Goal: Complete application form: Fill out and submit a form for a specific purpose

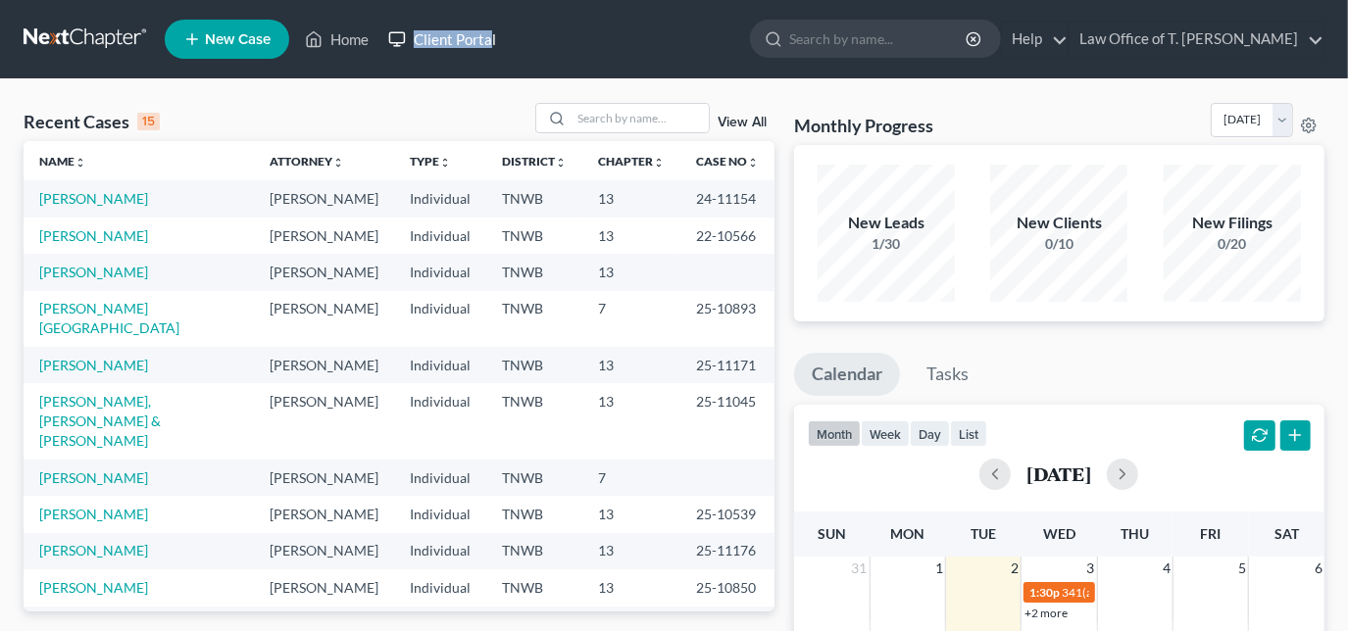
click at [491, 37] on ul "New Case Home Client Portal - No Result - See all results Or Press Enter... Hel…" at bounding box center [745, 39] width 1160 height 51
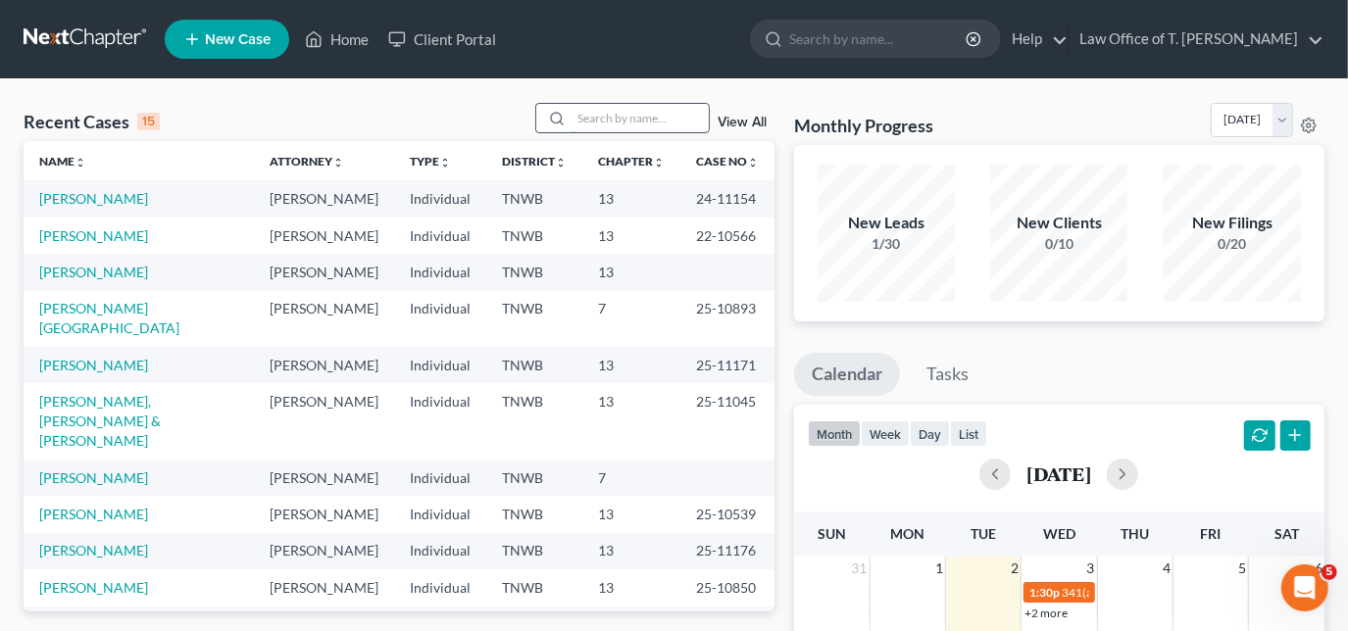
click at [575, 115] on input "search" at bounding box center [640, 118] width 137 height 28
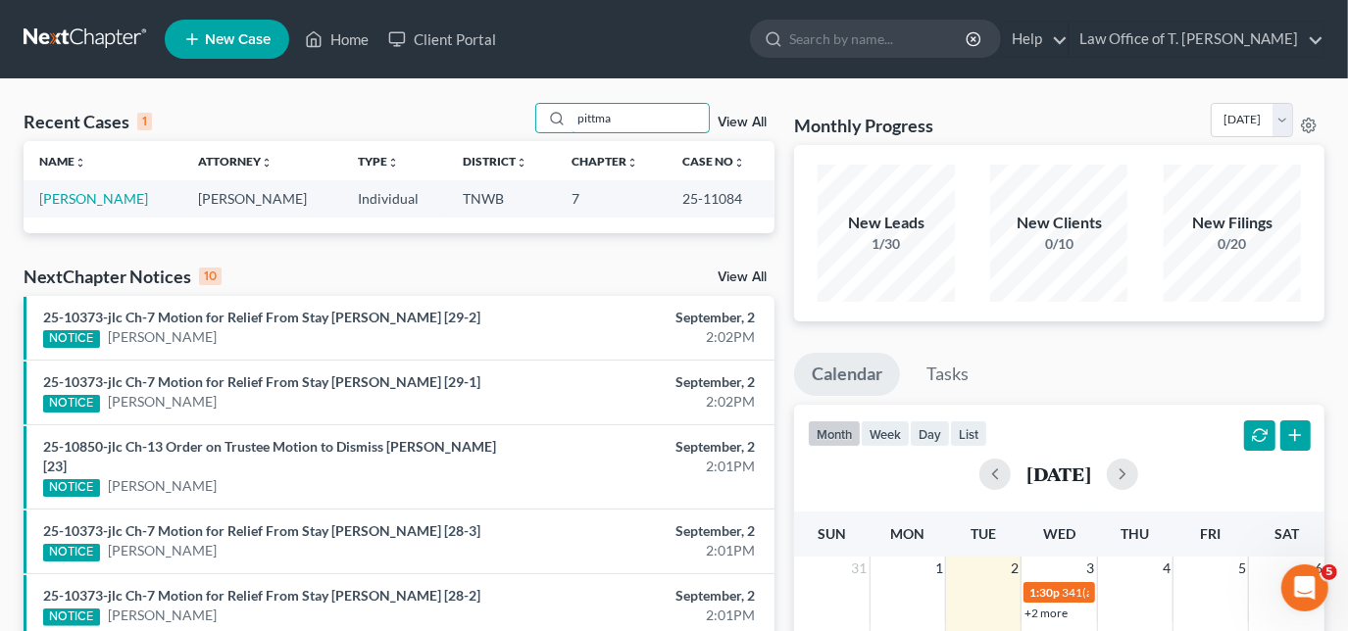
type input "pittma"
click at [124, 206] on td "[PERSON_NAME]" at bounding box center [103, 198] width 159 height 36
click at [126, 201] on link "[PERSON_NAME]" at bounding box center [93, 198] width 109 height 17
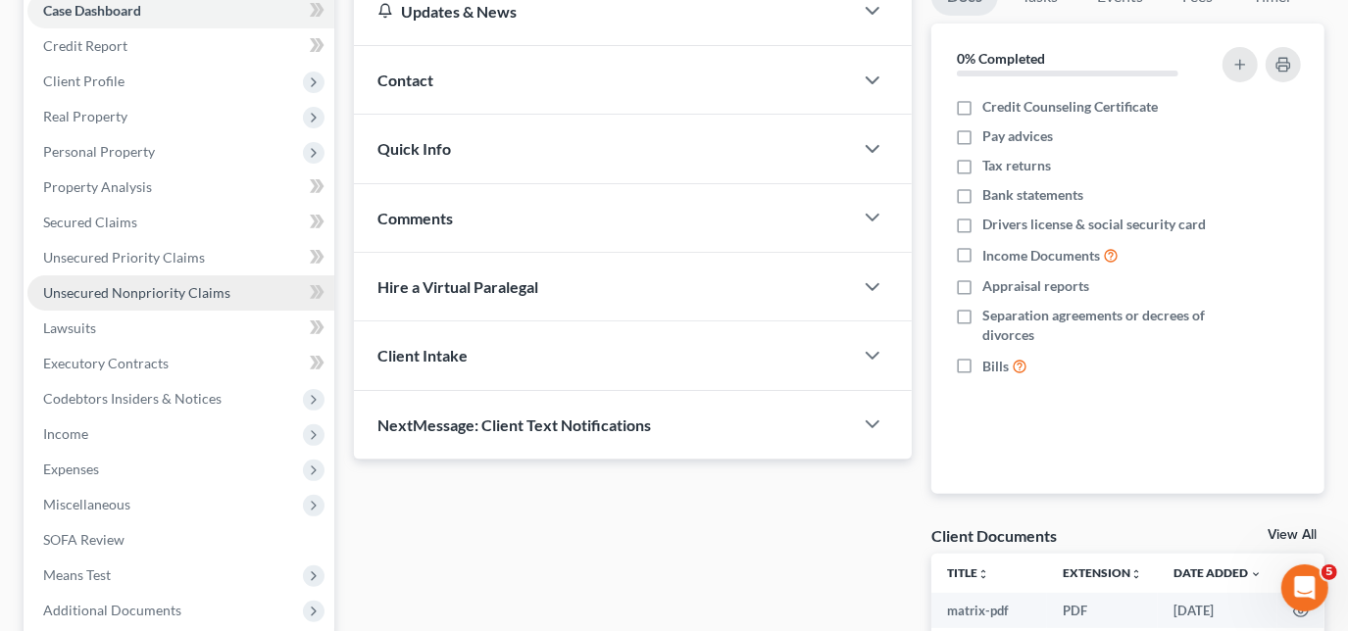
scroll to position [267, 0]
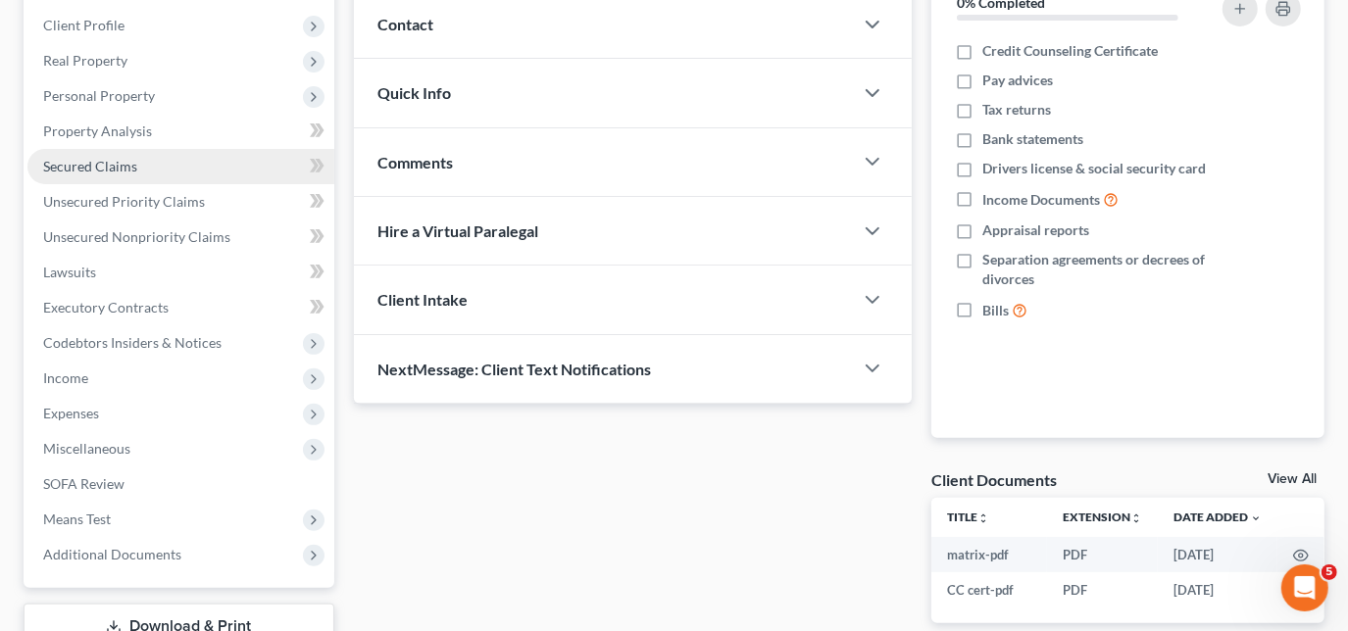
click at [124, 162] on span "Secured Claims" at bounding box center [90, 166] width 94 height 17
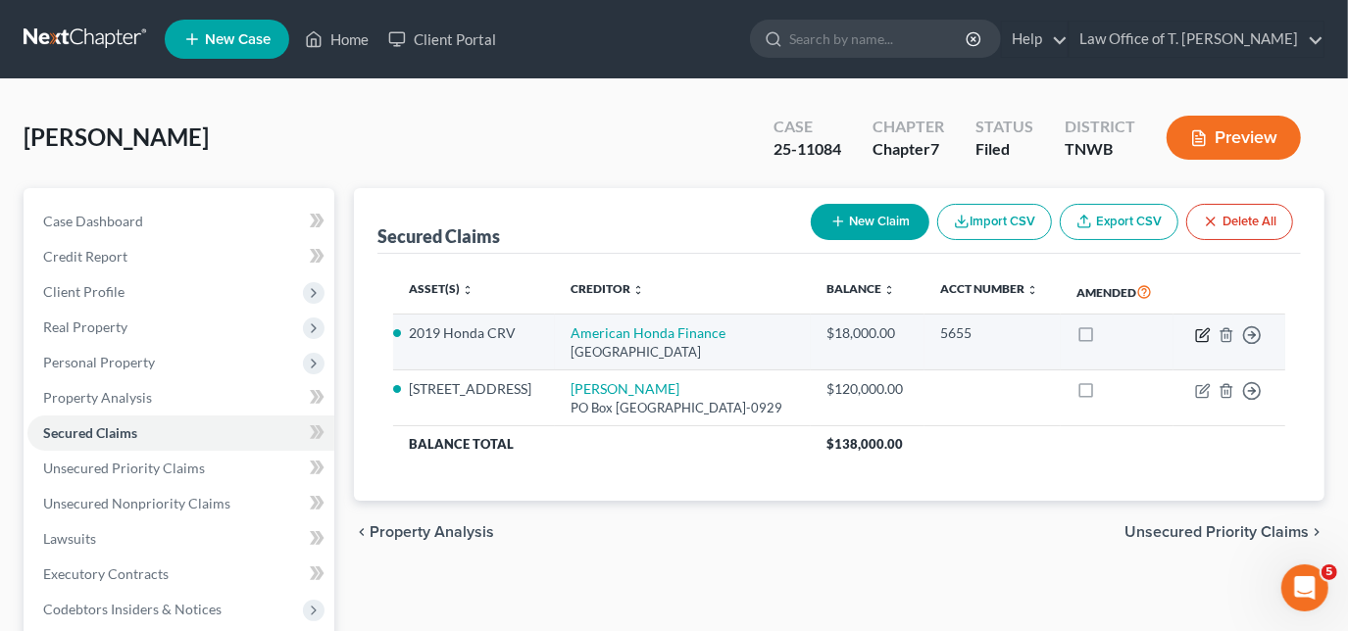
click at [1204, 331] on icon "button" at bounding box center [1204, 332] width 9 height 9
select select "45"
select select "2"
select select "0"
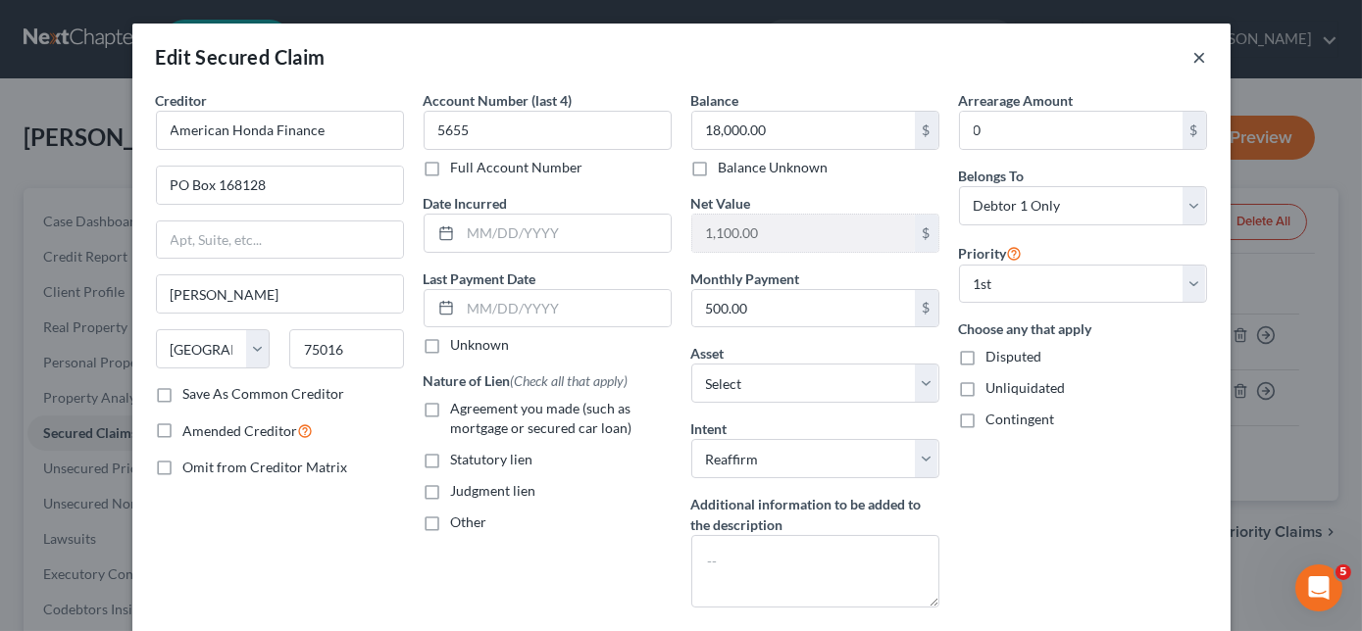
click at [1193, 55] on button "×" at bounding box center [1200, 57] width 14 height 24
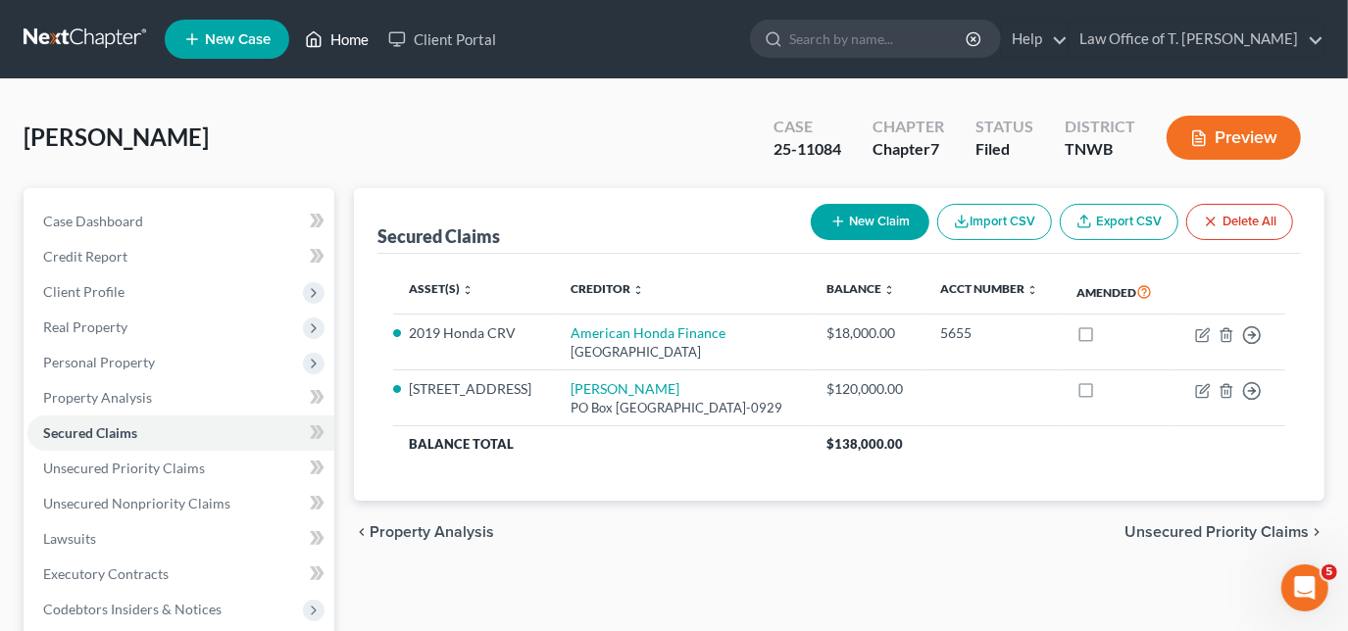
click at [324, 47] on link "Home" at bounding box center [336, 39] width 83 height 35
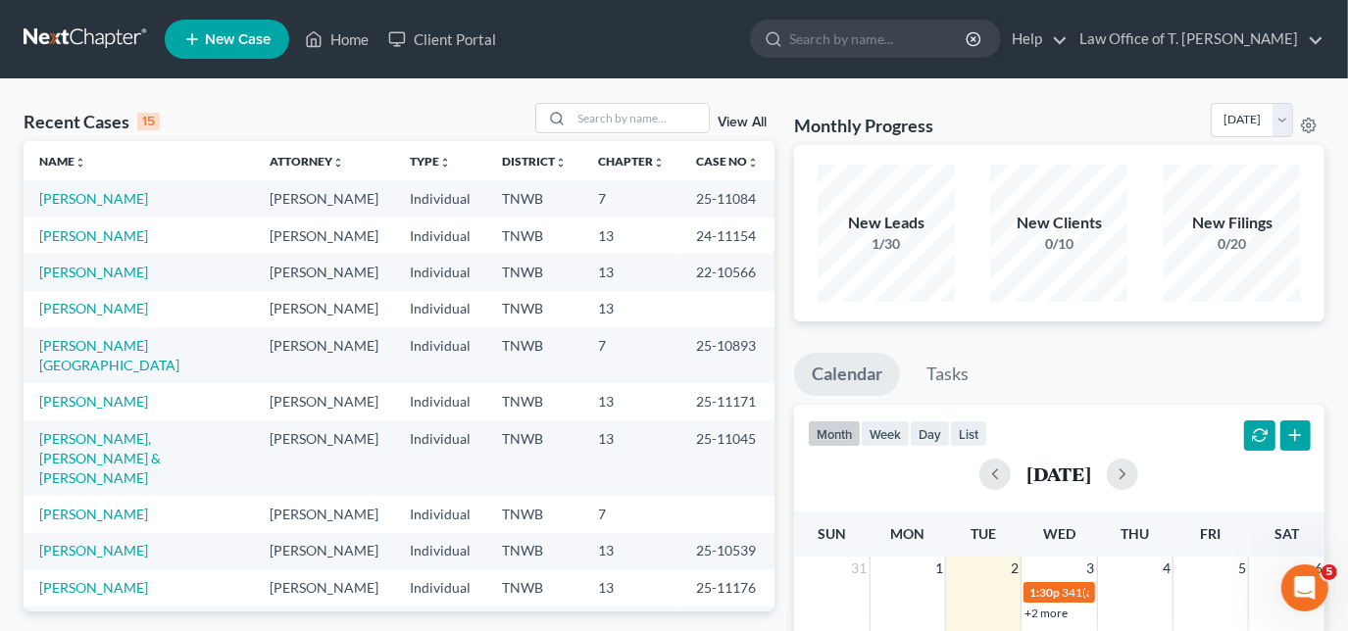
click at [241, 47] on span "New Case" at bounding box center [238, 39] width 66 height 15
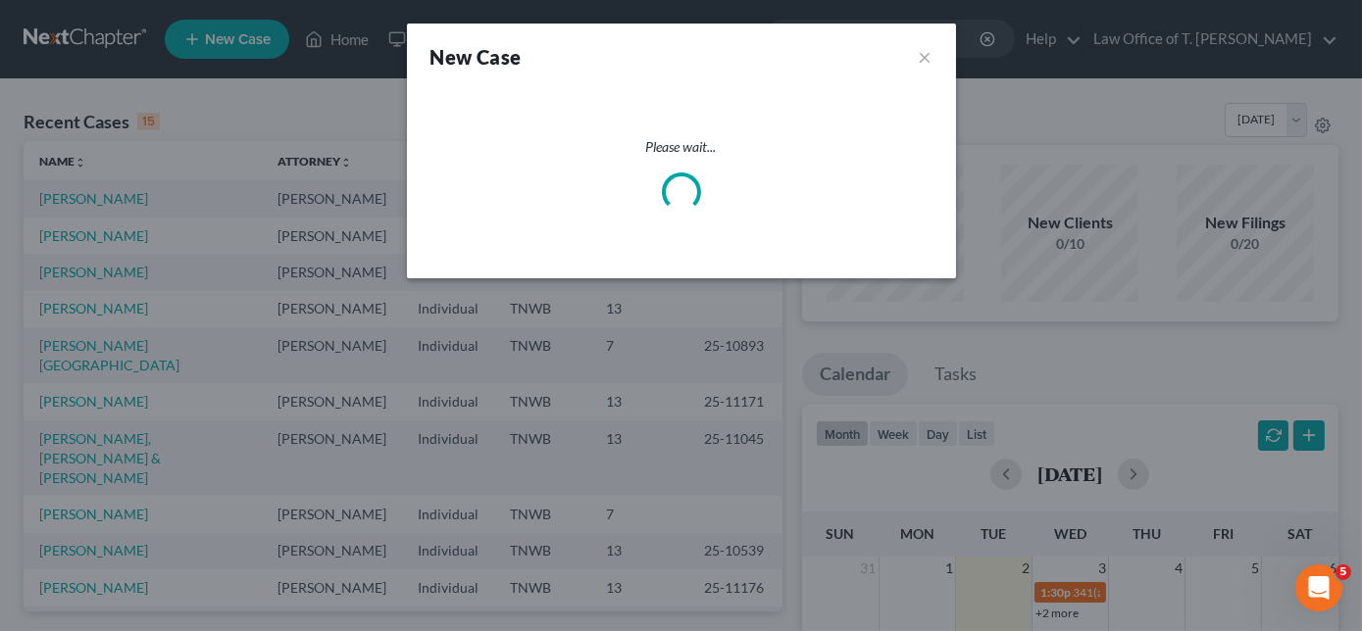
select select "76"
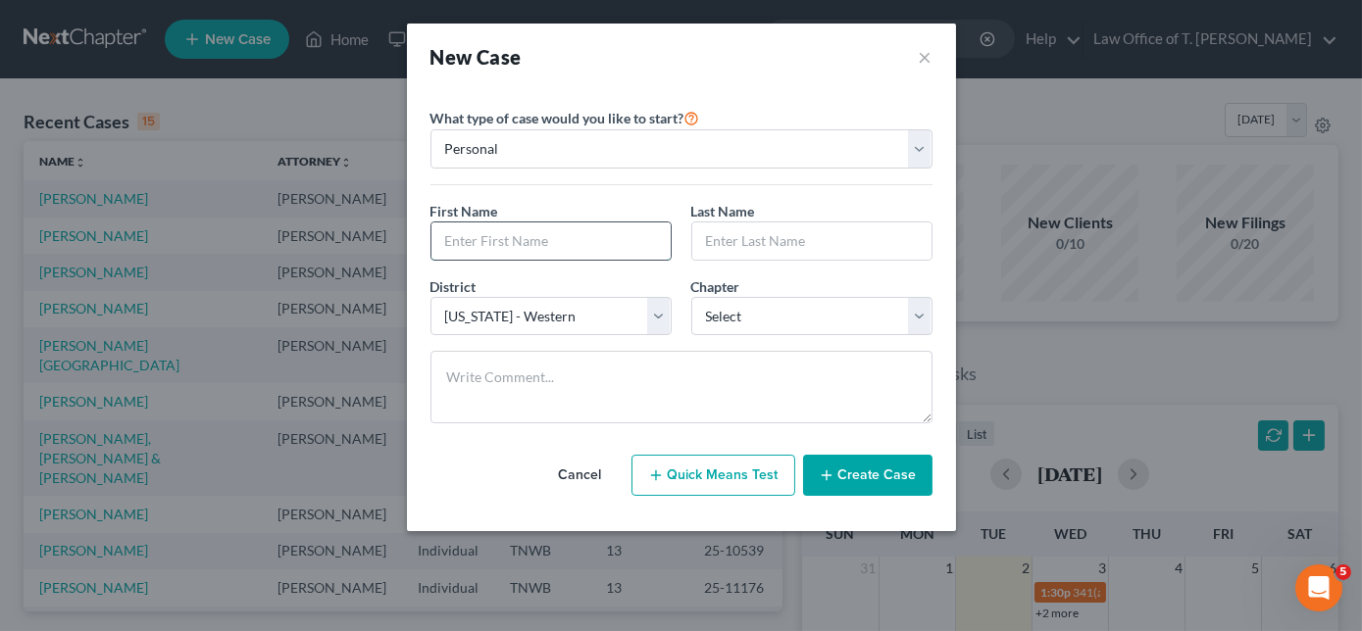
click at [553, 238] on input "text" at bounding box center [550, 241] width 239 height 37
type input "[PERSON_NAME]"
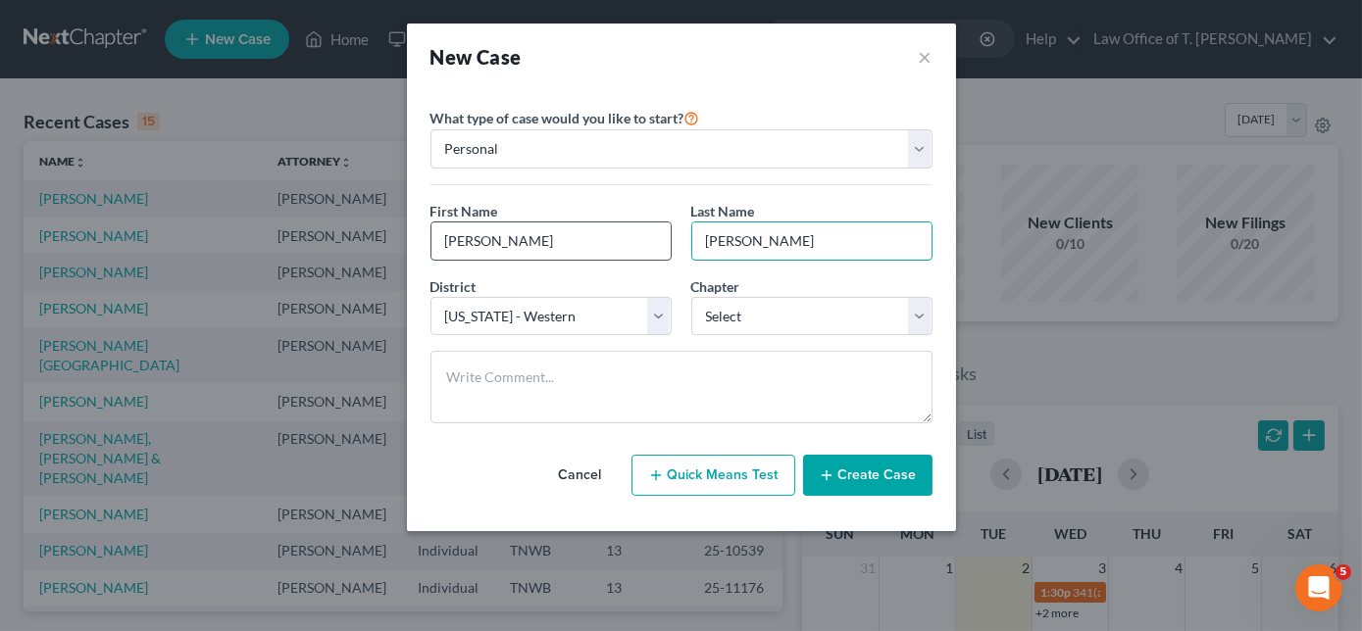
type input "[PERSON_NAME]"
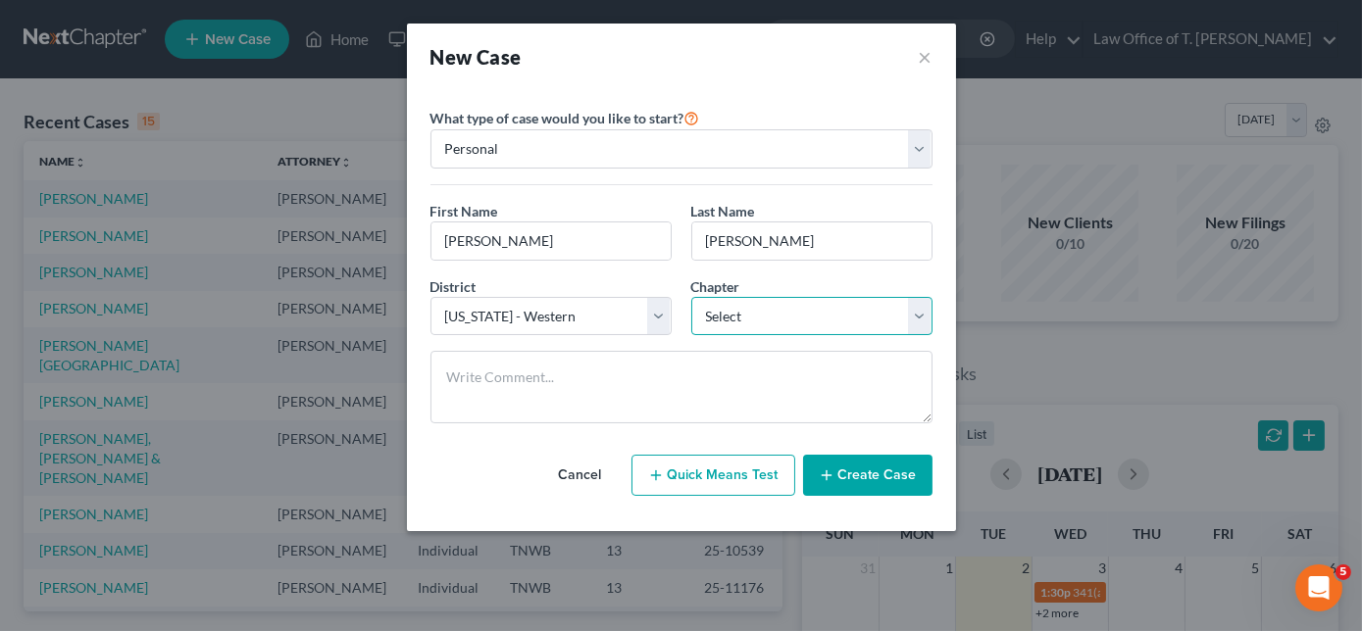
click at [753, 328] on select "Select 7 11 12 13" at bounding box center [811, 316] width 241 height 39
select select "3"
click at [691, 297] on select "Select 7 11 12 13" at bounding box center [811, 316] width 241 height 39
click at [886, 477] on button "Create Case" at bounding box center [867, 475] width 129 height 41
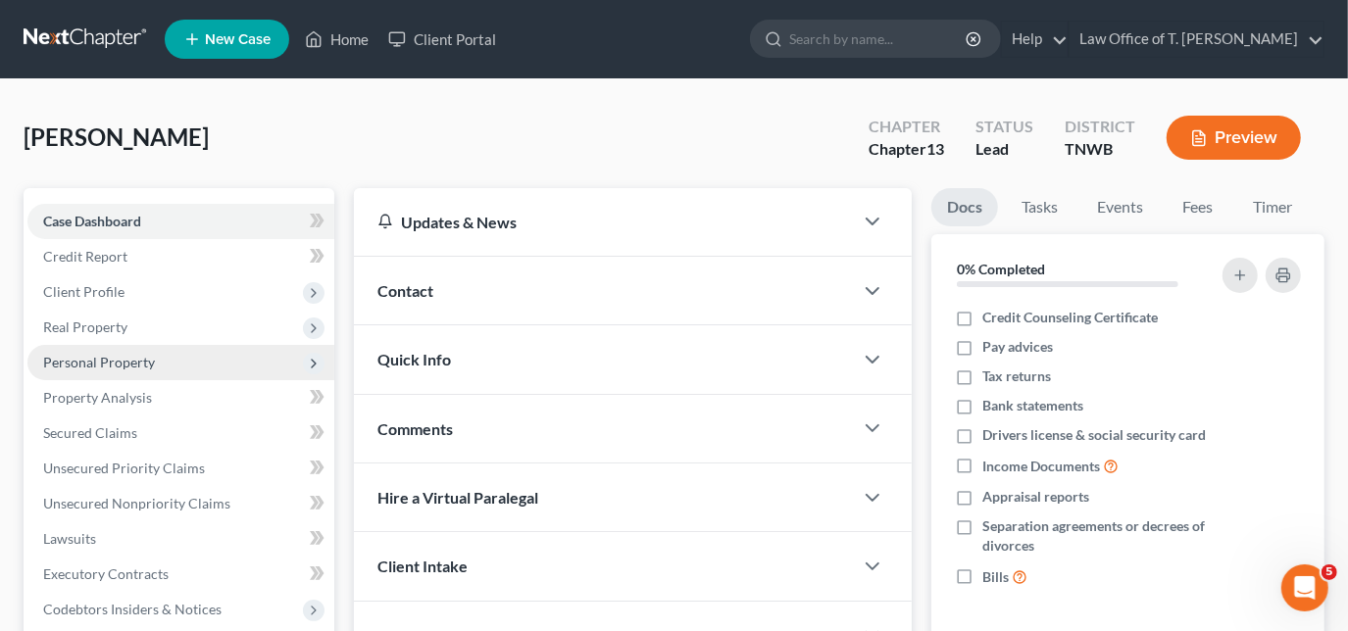
click at [99, 363] on span "Personal Property" at bounding box center [99, 362] width 112 height 17
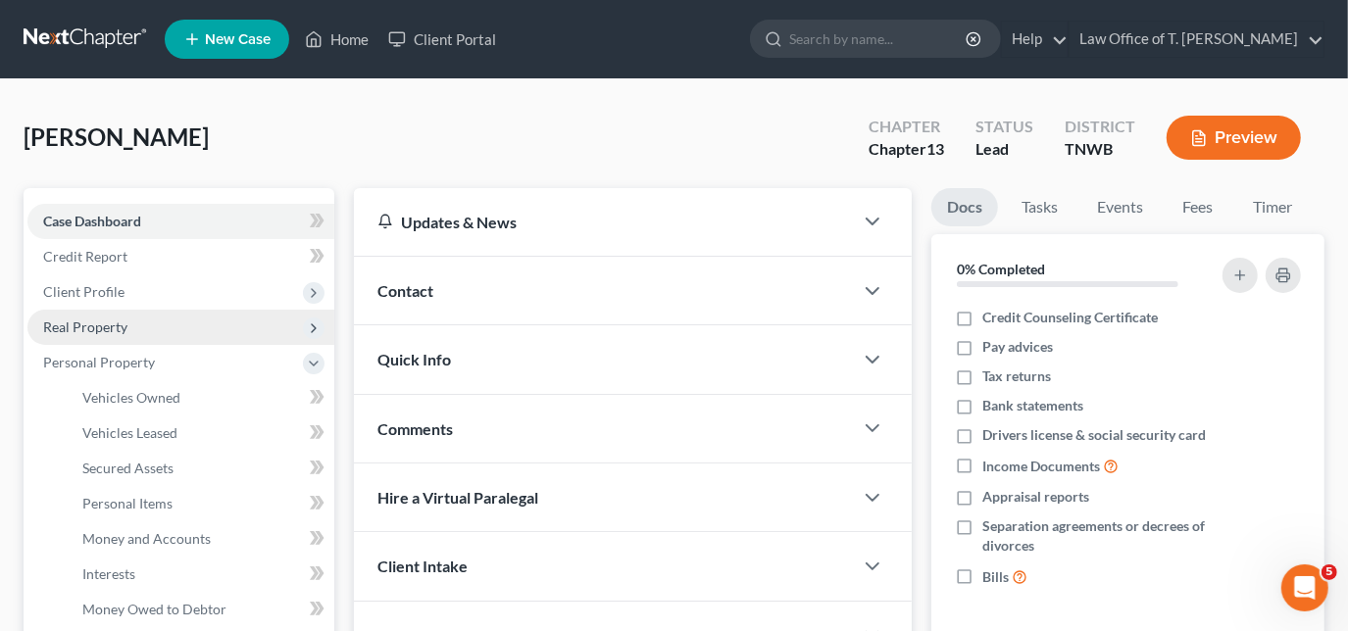
click at [102, 323] on span "Real Property" at bounding box center [85, 327] width 84 height 17
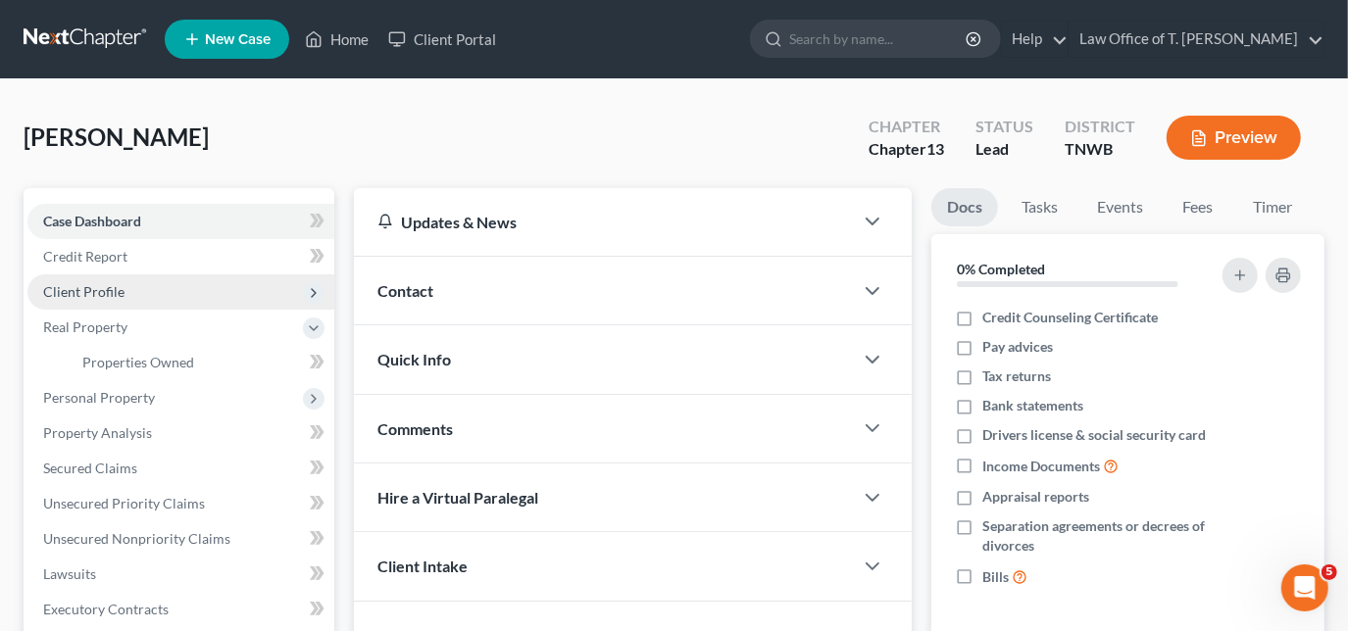
click at [102, 289] on span "Client Profile" at bounding box center [83, 291] width 81 height 17
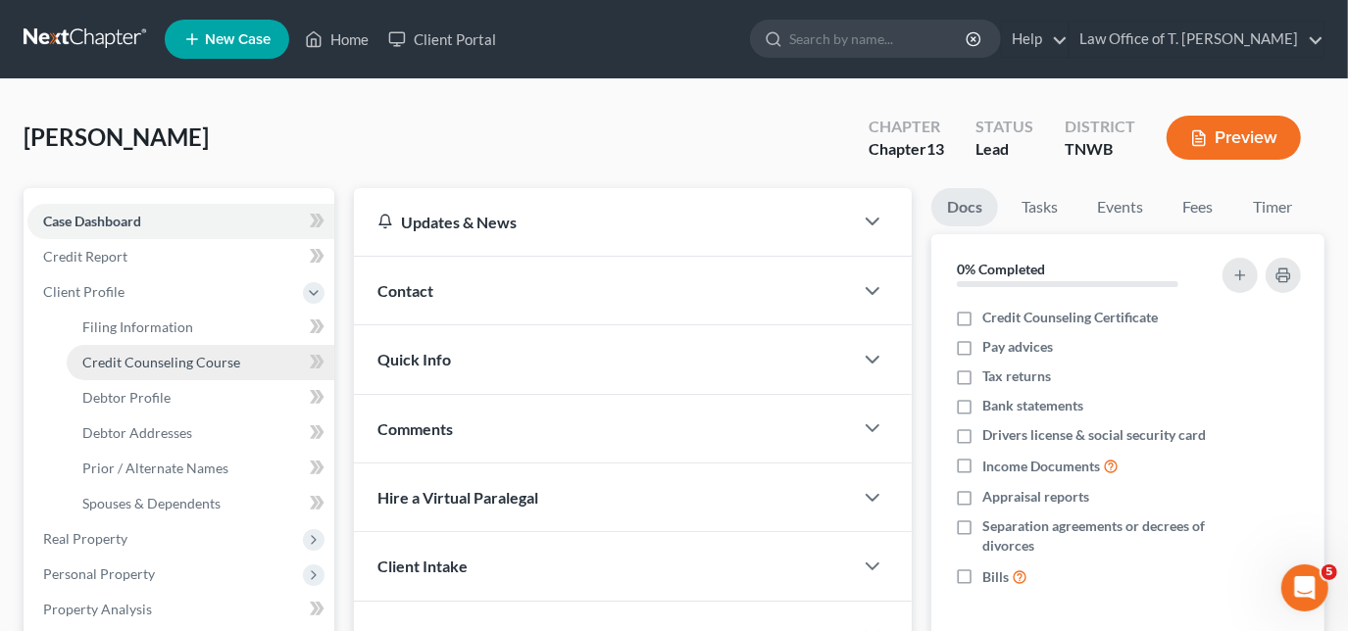
click at [160, 366] on span "Credit Counseling Course" at bounding box center [161, 362] width 158 height 17
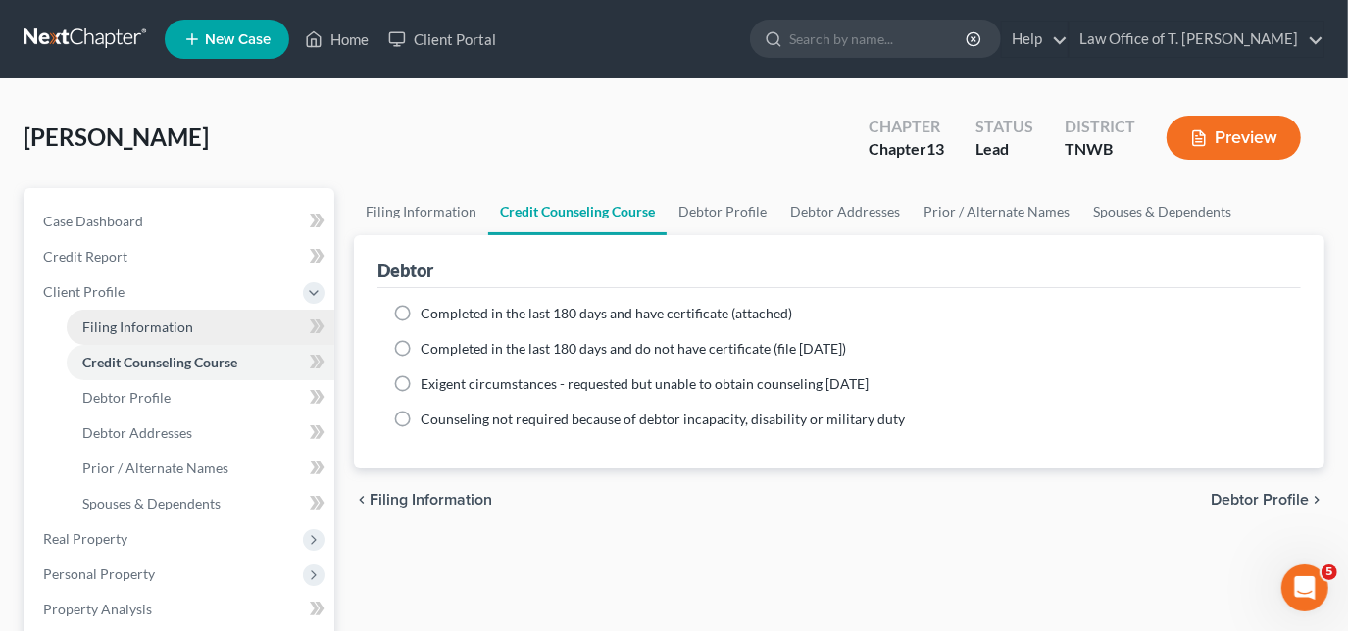
click at [155, 333] on span "Filing Information" at bounding box center [137, 327] width 111 height 17
select select "1"
select select "0"
select select "3"
select select "76"
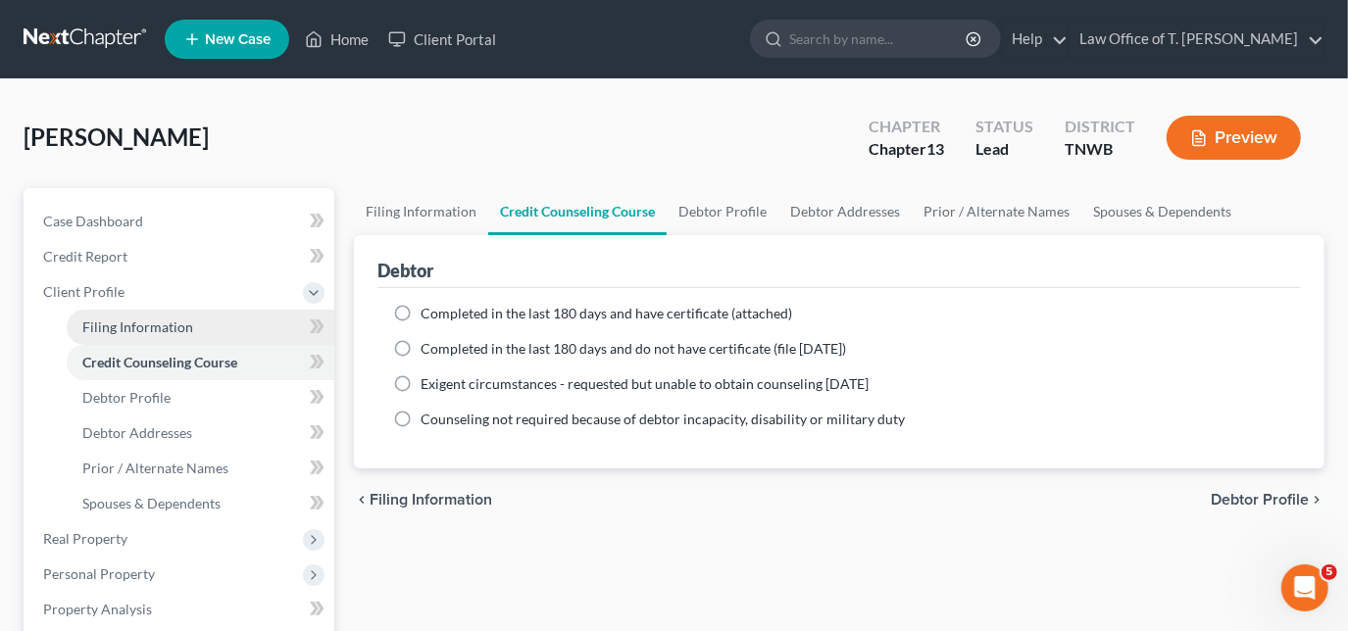
select select "44"
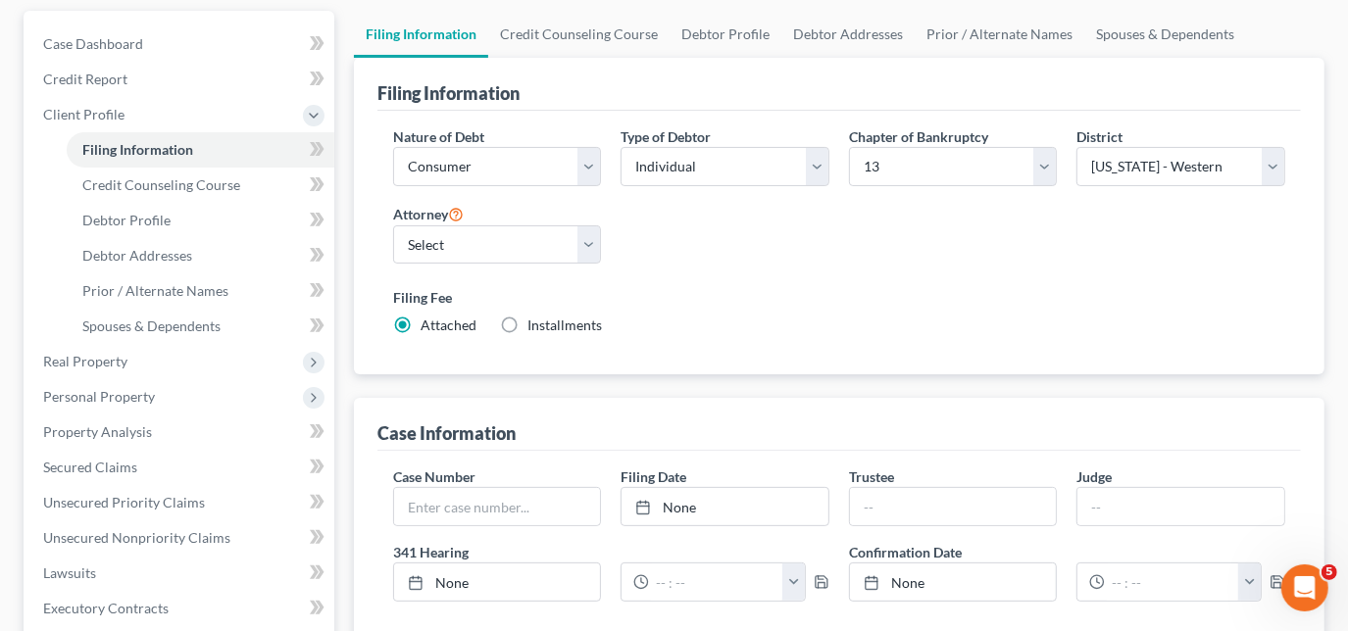
scroll to position [177, 0]
click at [559, 238] on select "Select [PERSON_NAME] - TNWB [PERSON_NAME] - TNMB" at bounding box center [497, 245] width 209 height 39
select select "0"
click at [393, 226] on select "Select [PERSON_NAME] - TNWB [PERSON_NAME] - TNMB" at bounding box center [497, 245] width 209 height 39
click at [528, 326] on label "Installments Installments" at bounding box center [565, 326] width 75 height 20
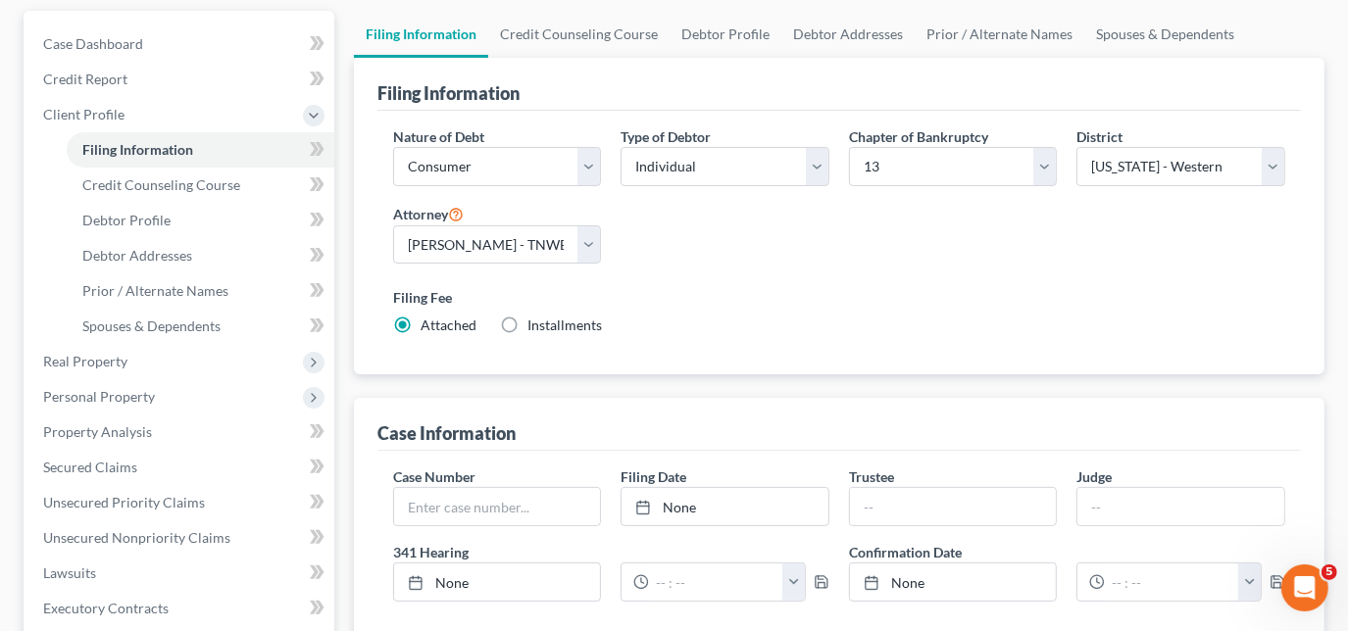
click at [535, 326] on input "Installments Installments" at bounding box center [541, 322] width 13 height 13
radio input "true"
radio input "false"
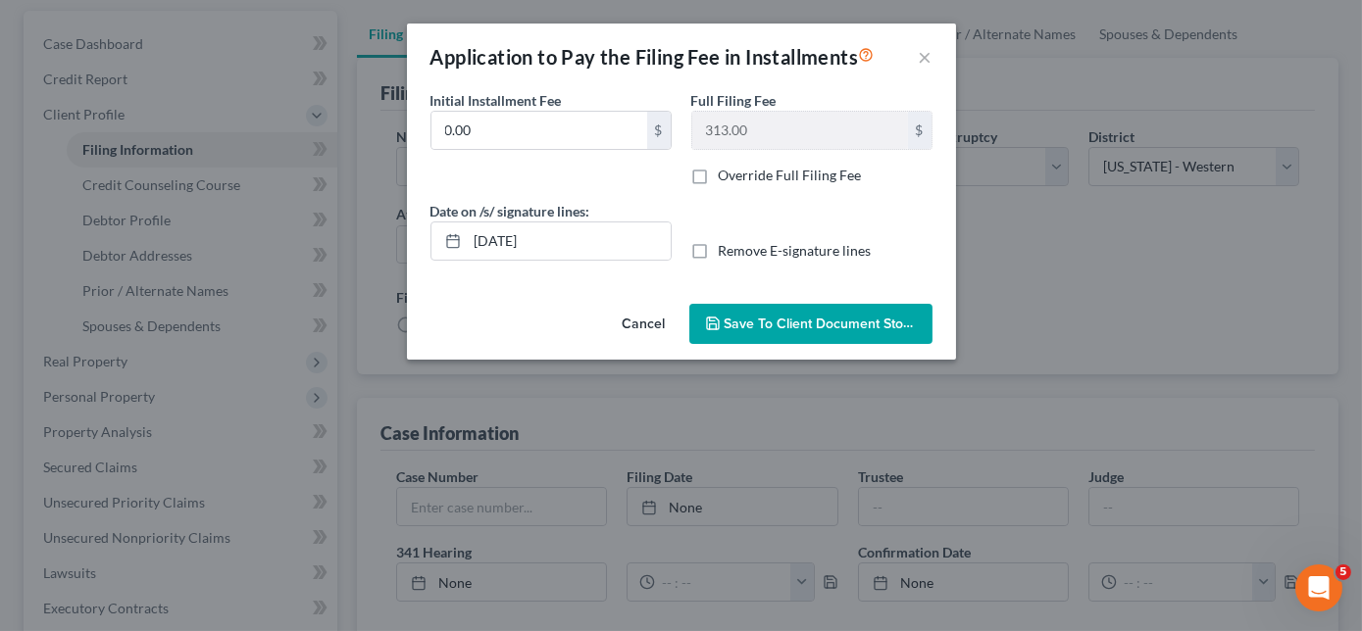
click at [751, 330] on button "Save to Client Document Storage" at bounding box center [810, 324] width 243 height 41
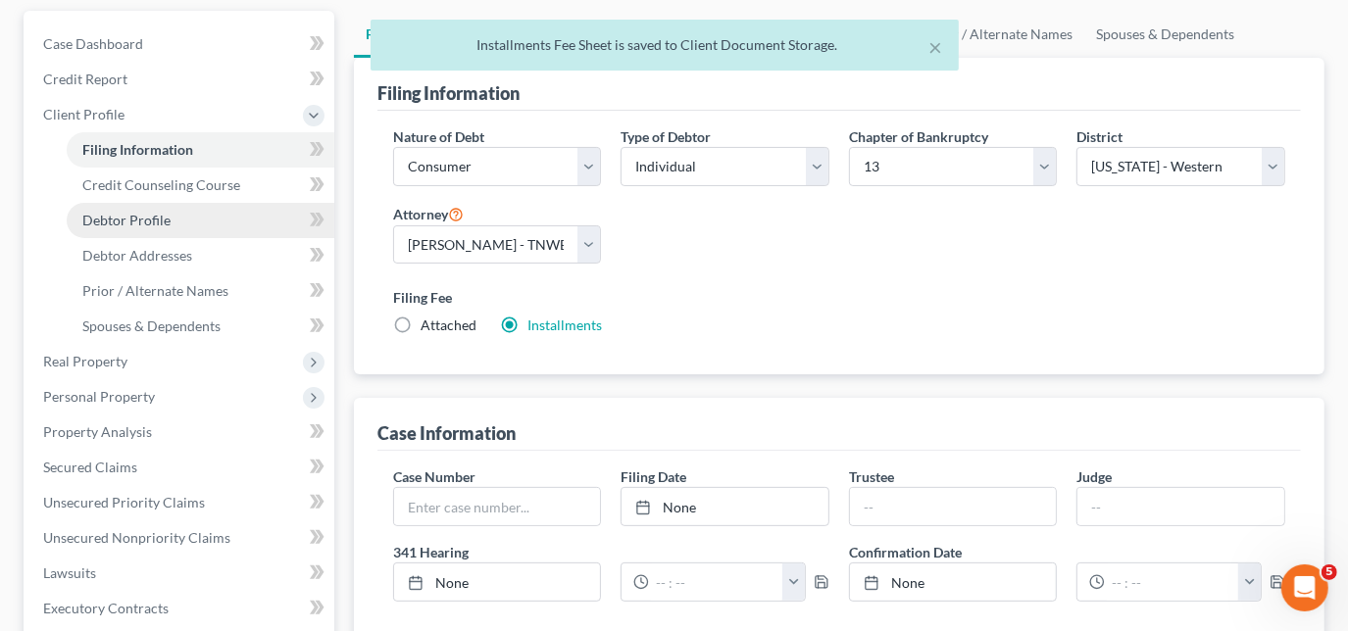
click at [132, 217] on span "Debtor Profile" at bounding box center [126, 220] width 88 height 17
select select "0"
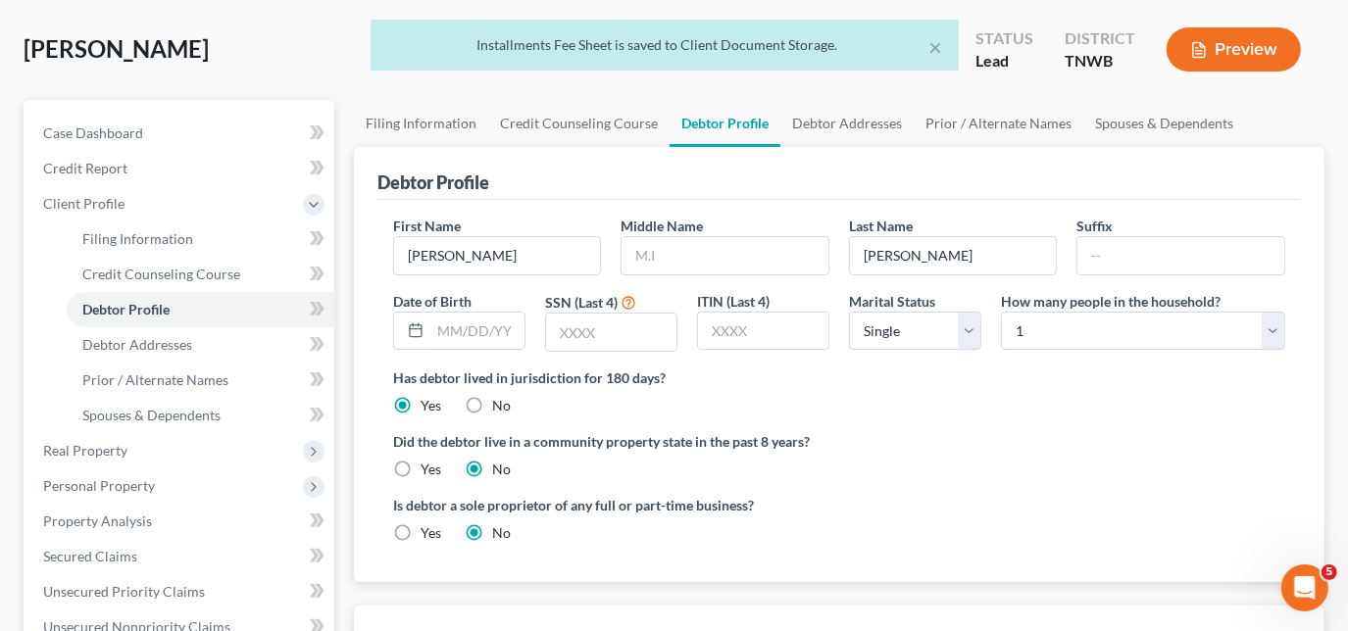
scroll to position [177, 0]
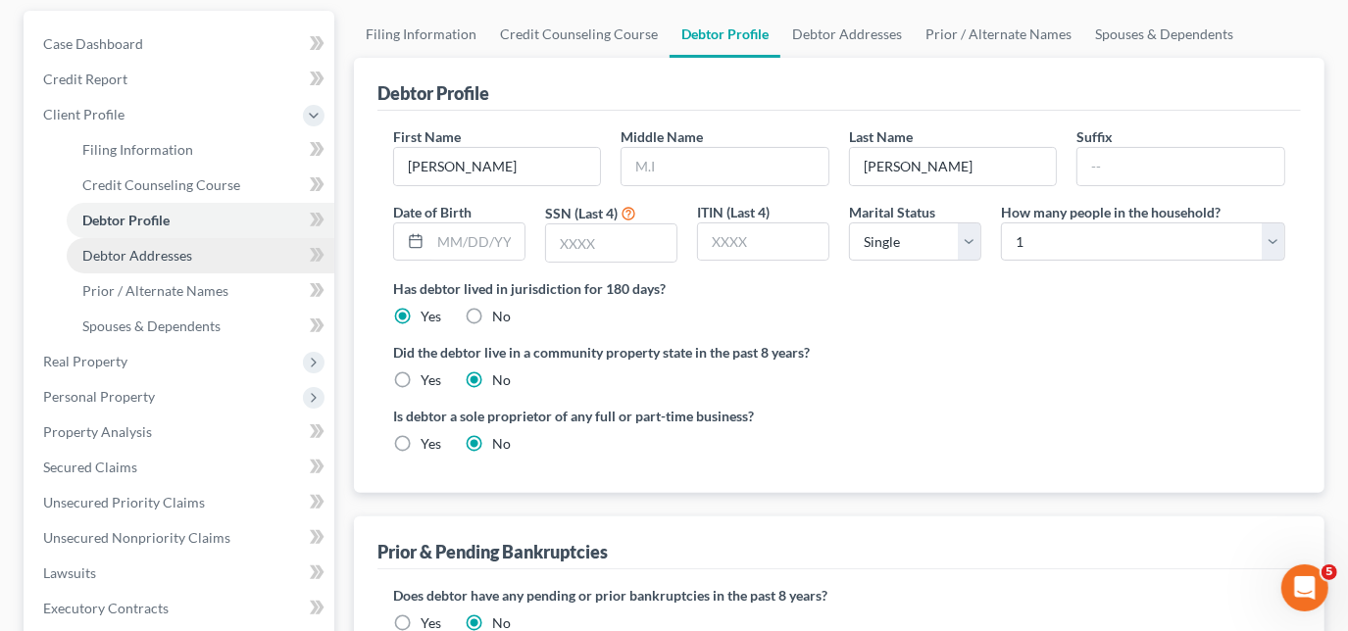
click at [148, 266] on link "Debtor Addresses" at bounding box center [201, 255] width 268 height 35
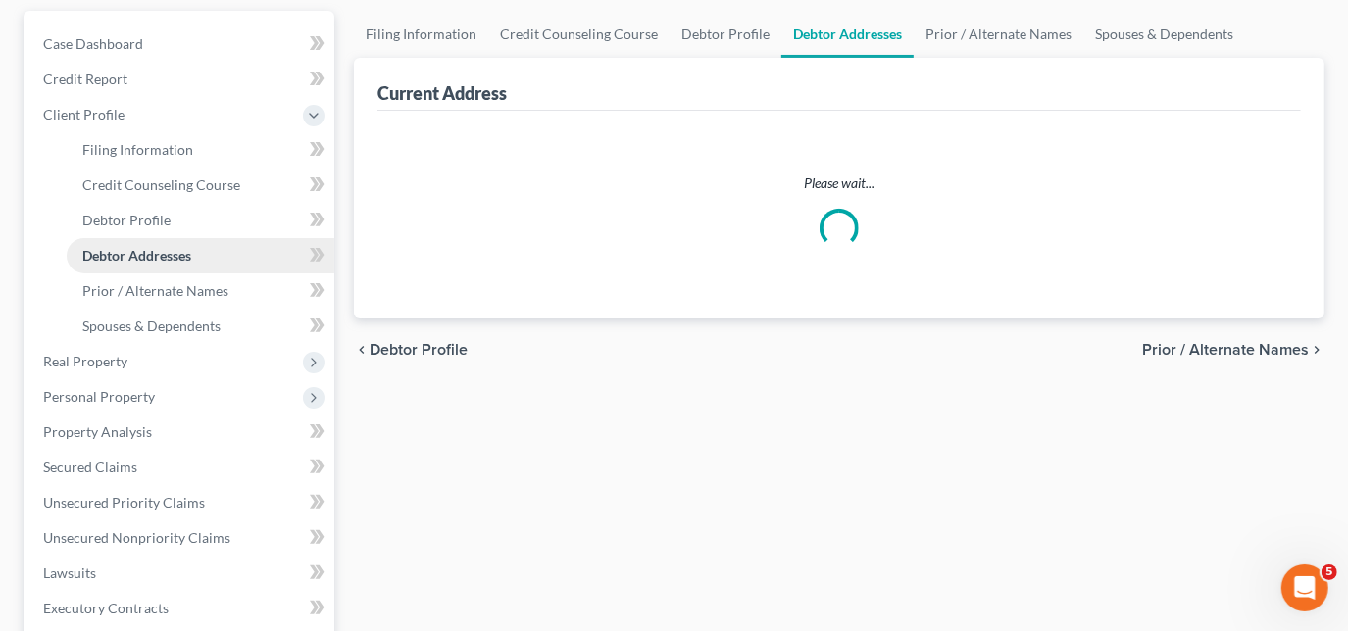
scroll to position [107, 0]
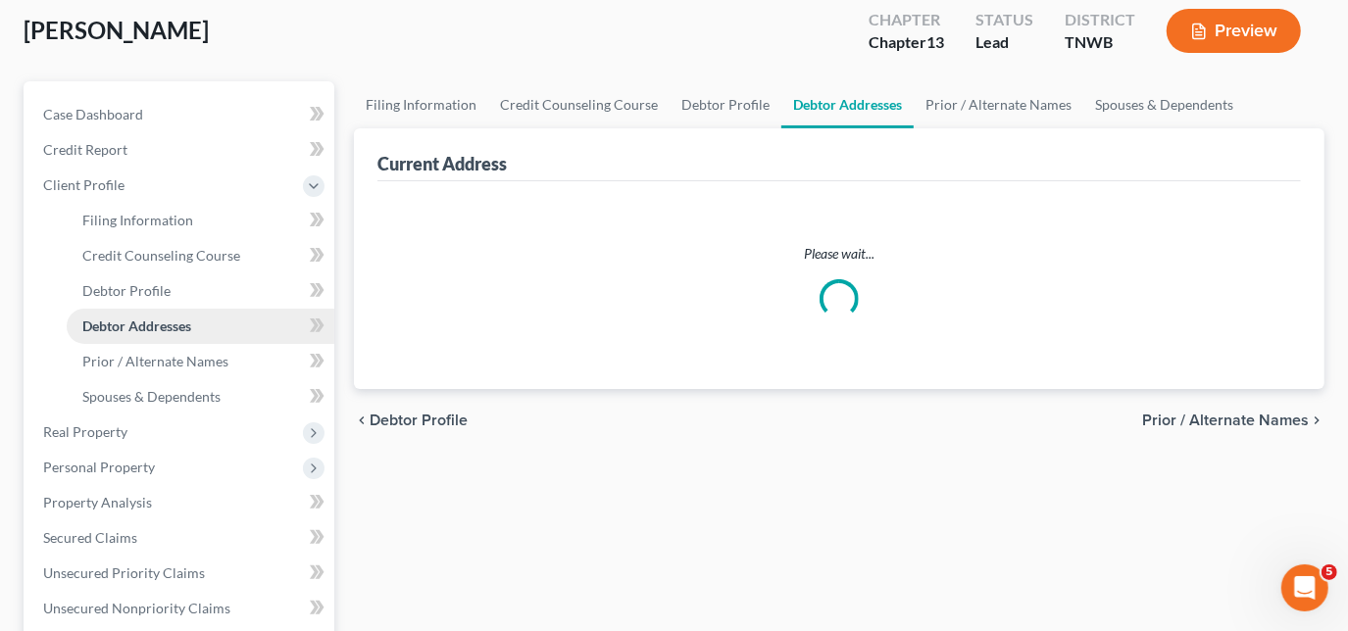
select select "0"
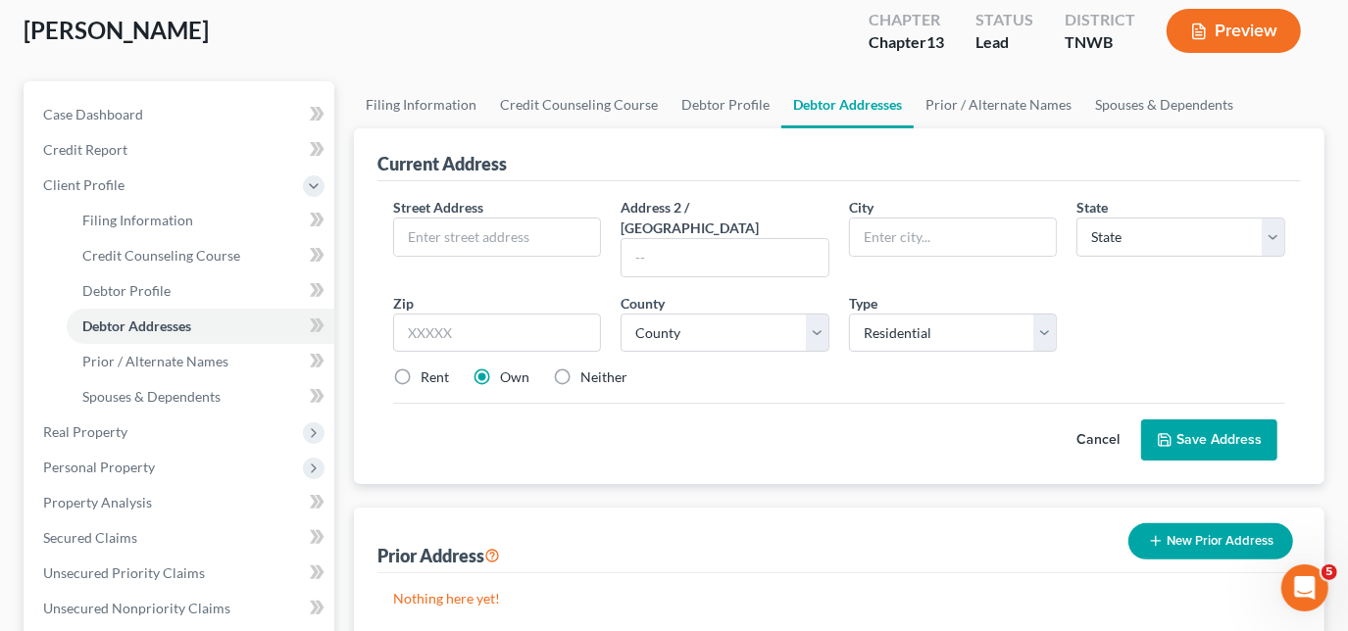
scroll to position [0, 0]
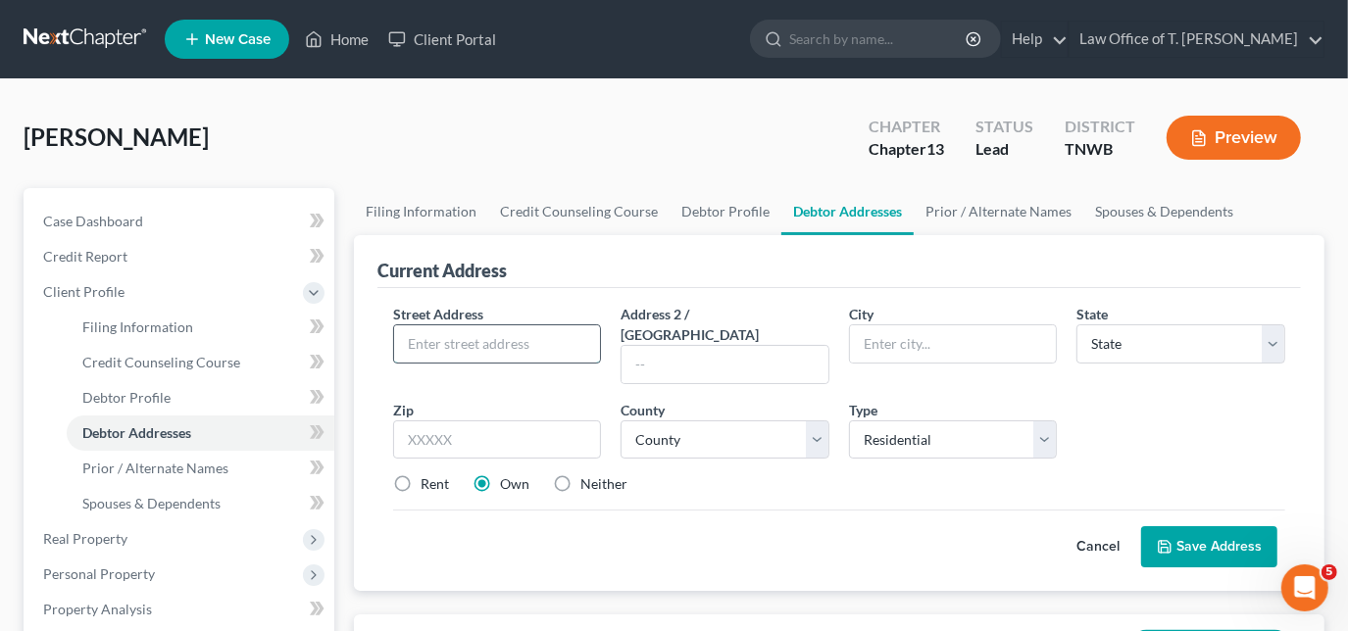
click at [486, 339] on input "text" at bounding box center [497, 344] width 207 height 37
type input "[STREET_ADDRESS]"
type input "[GEOGRAPHIC_DATA]"
select select "44"
type input "38320"
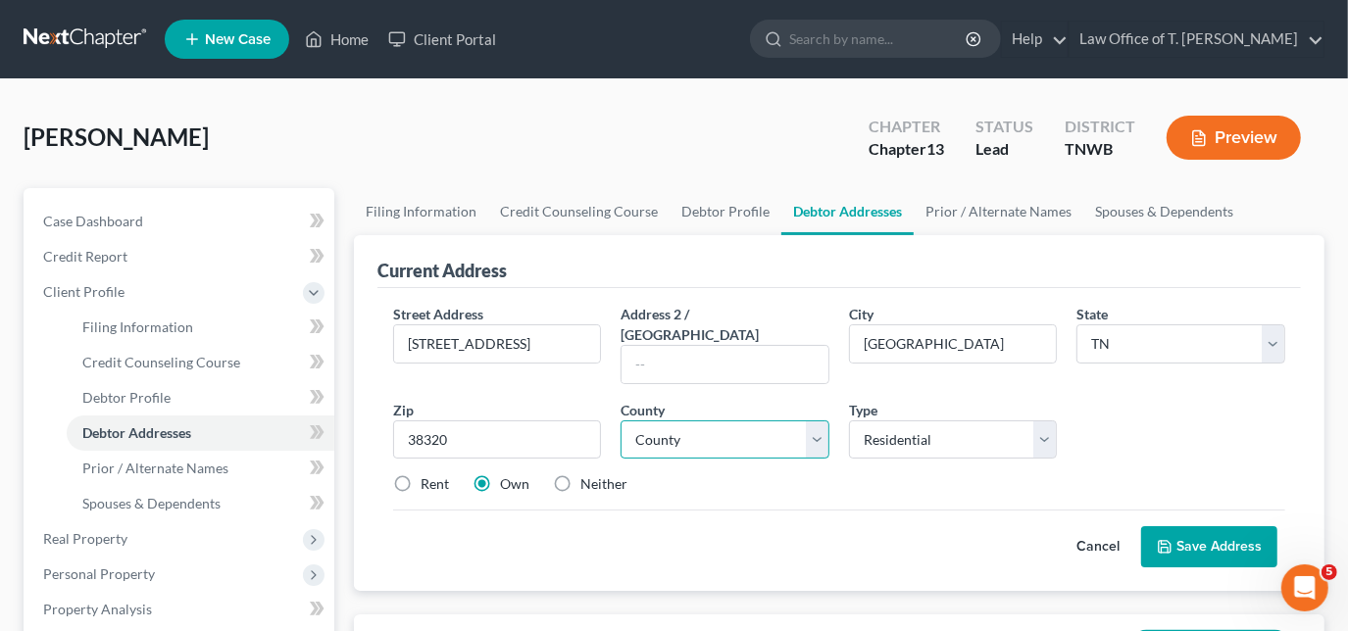
click at [772, 421] on select "County [GEOGRAPHIC_DATA] [GEOGRAPHIC_DATA] [GEOGRAPHIC_DATA] [GEOGRAPHIC_DATA] …" at bounding box center [725, 440] width 209 height 39
select select "2"
click at [621, 421] on select "County [GEOGRAPHIC_DATA] [GEOGRAPHIC_DATA] [GEOGRAPHIC_DATA] [GEOGRAPHIC_DATA] …" at bounding box center [725, 440] width 209 height 39
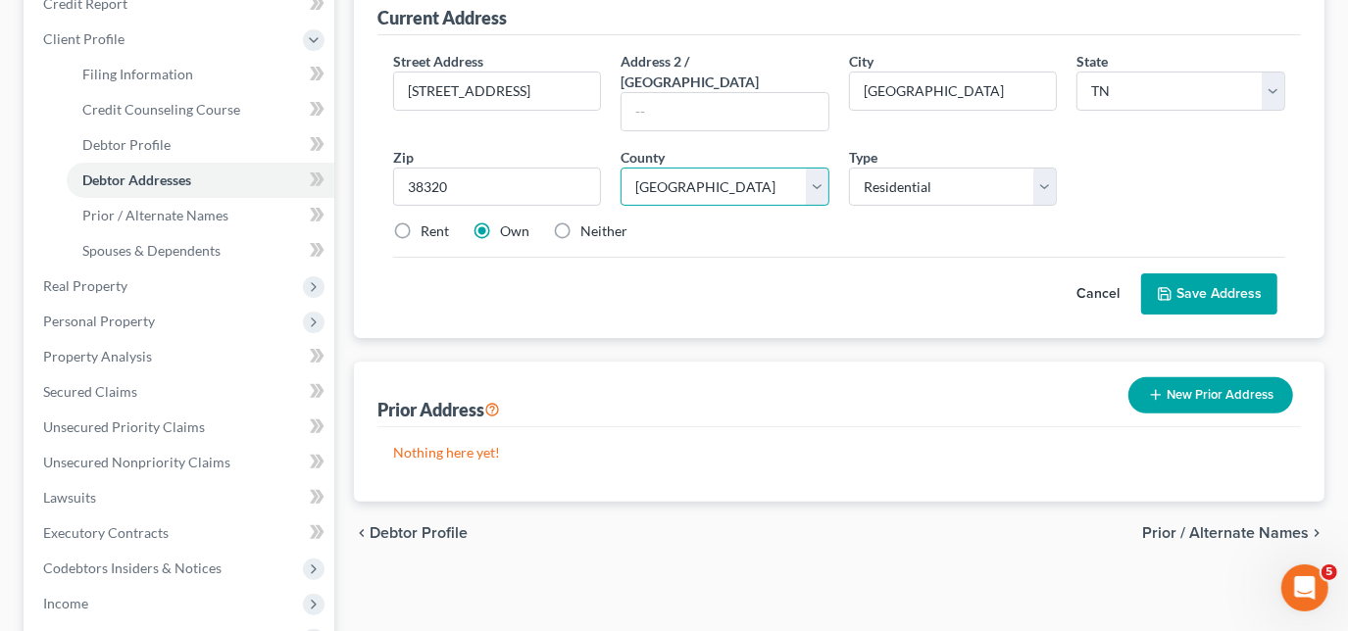
scroll to position [267, 0]
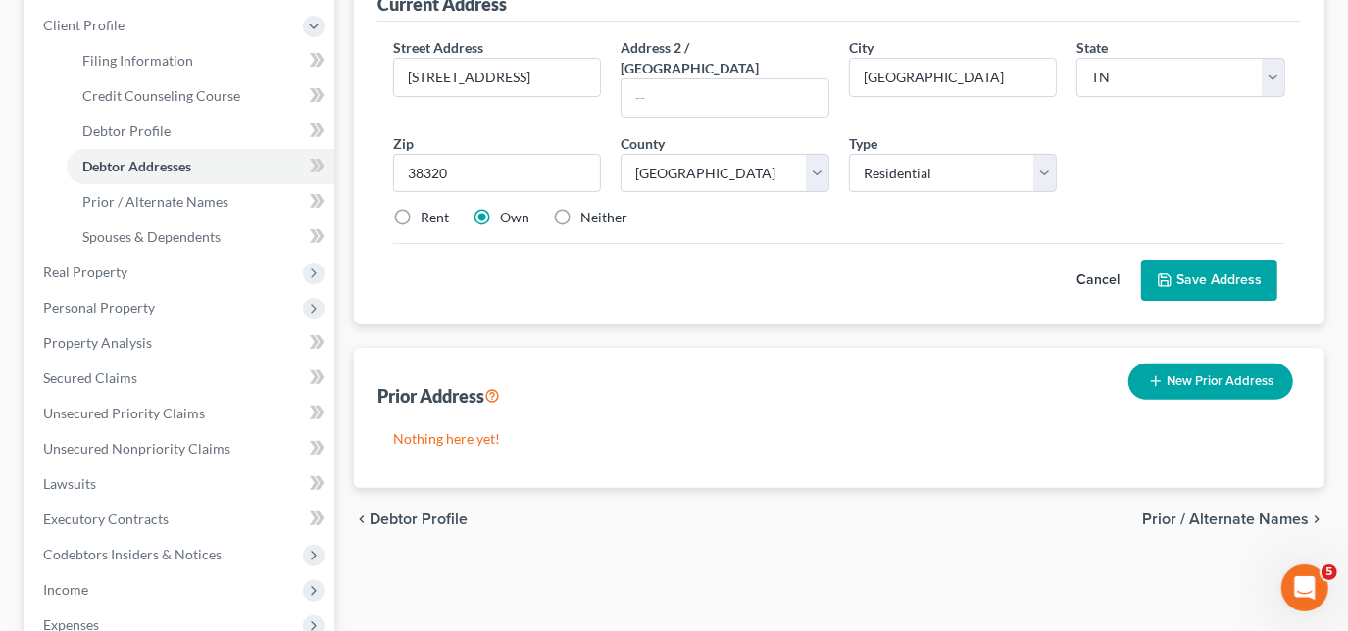
click at [1196, 260] on button "Save Address" at bounding box center [1209, 280] width 136 height 41
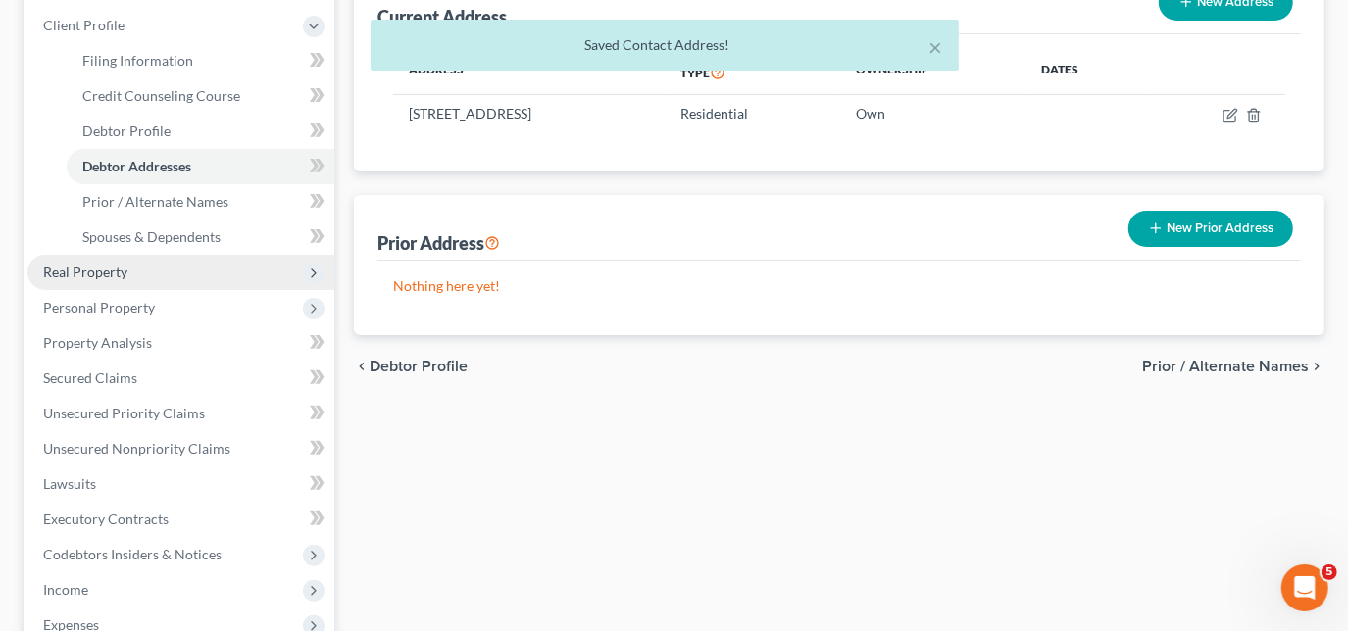
click at [121, 269] on span "Real Property" at bounding box center [85, 272] width 84 height 17
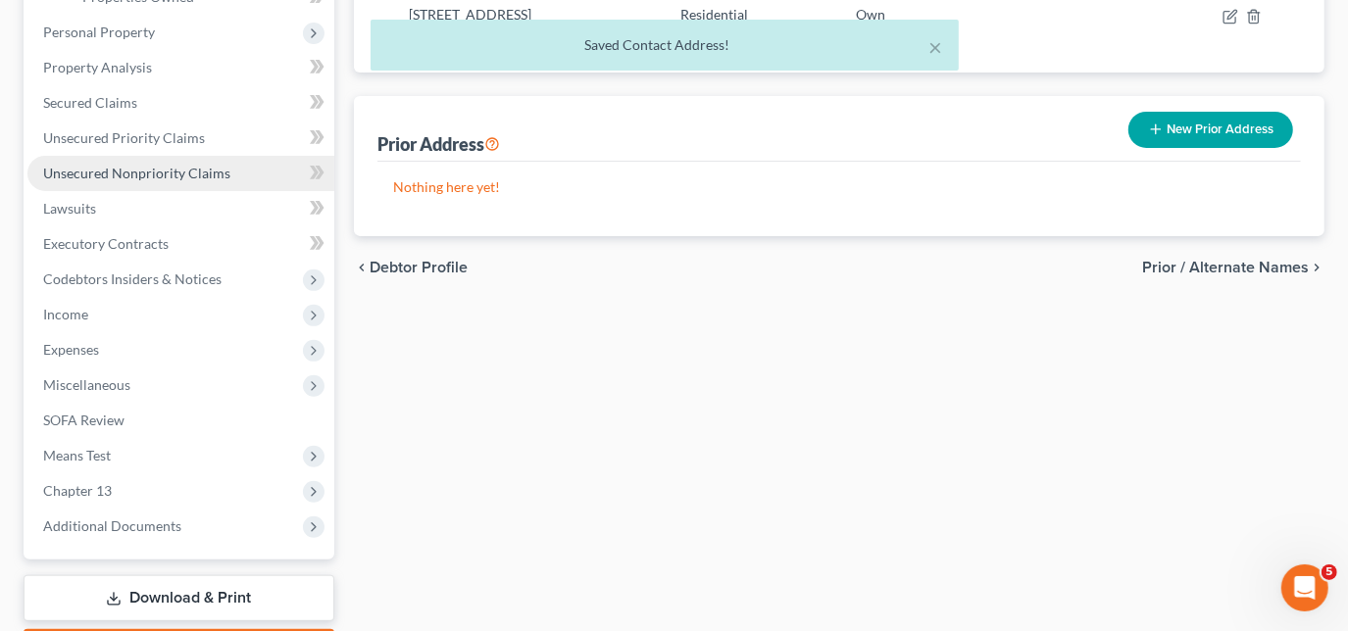
scroll to position [480, 0]
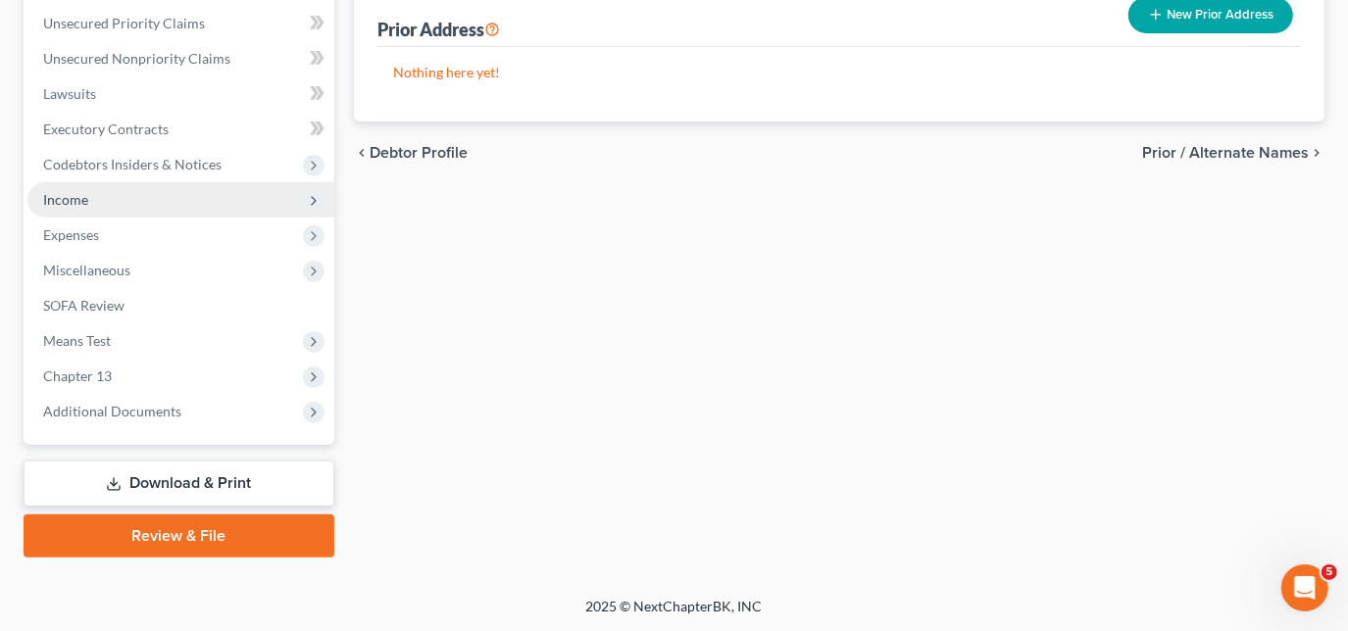
click at [92, 201] on span "Income" at bounding box center [180, 199] width 307 height 35
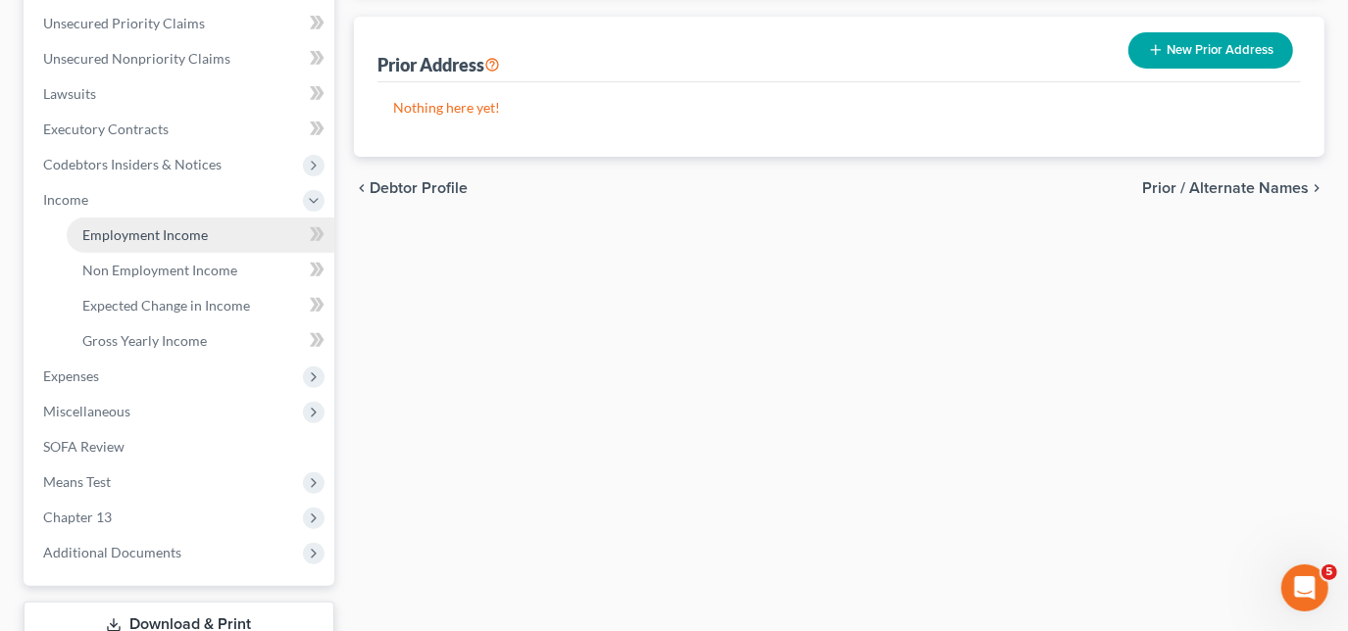
click at [161, 244] on link "Employment Income" at bounding box center [201, 235] width 268 height 35
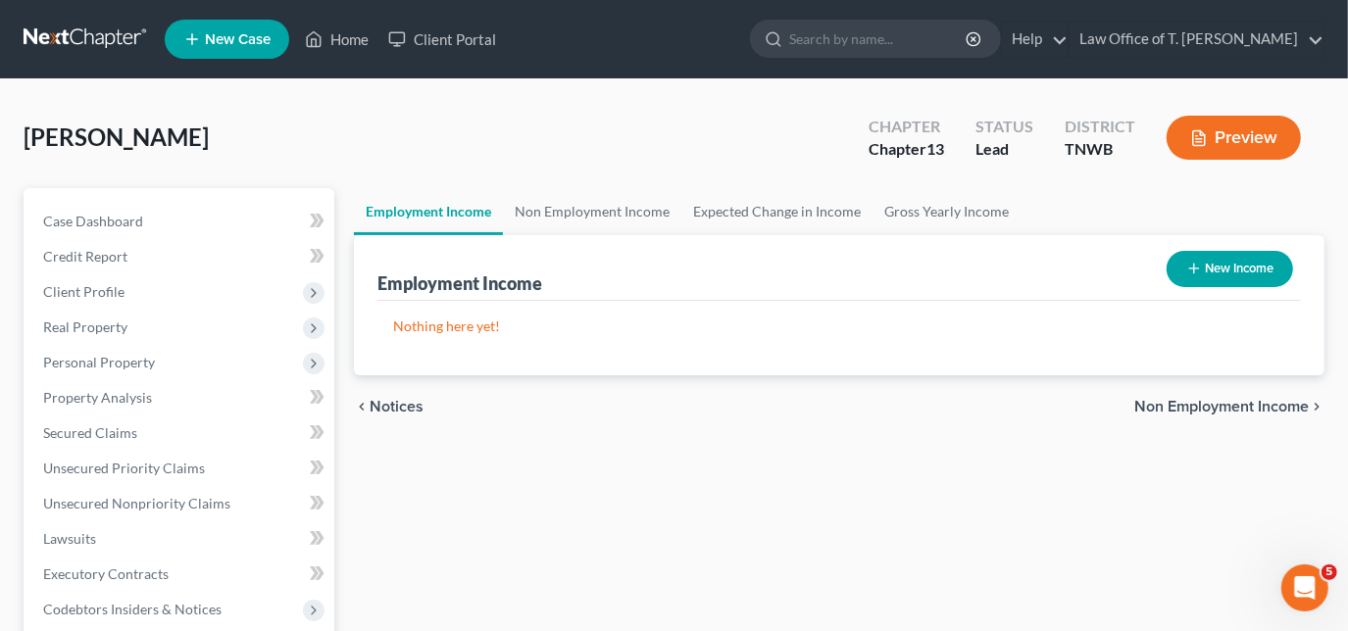
click at [1240, 275] on button "New Income" at bounding box center [1230, 269] width 126 height 36
select select "0"
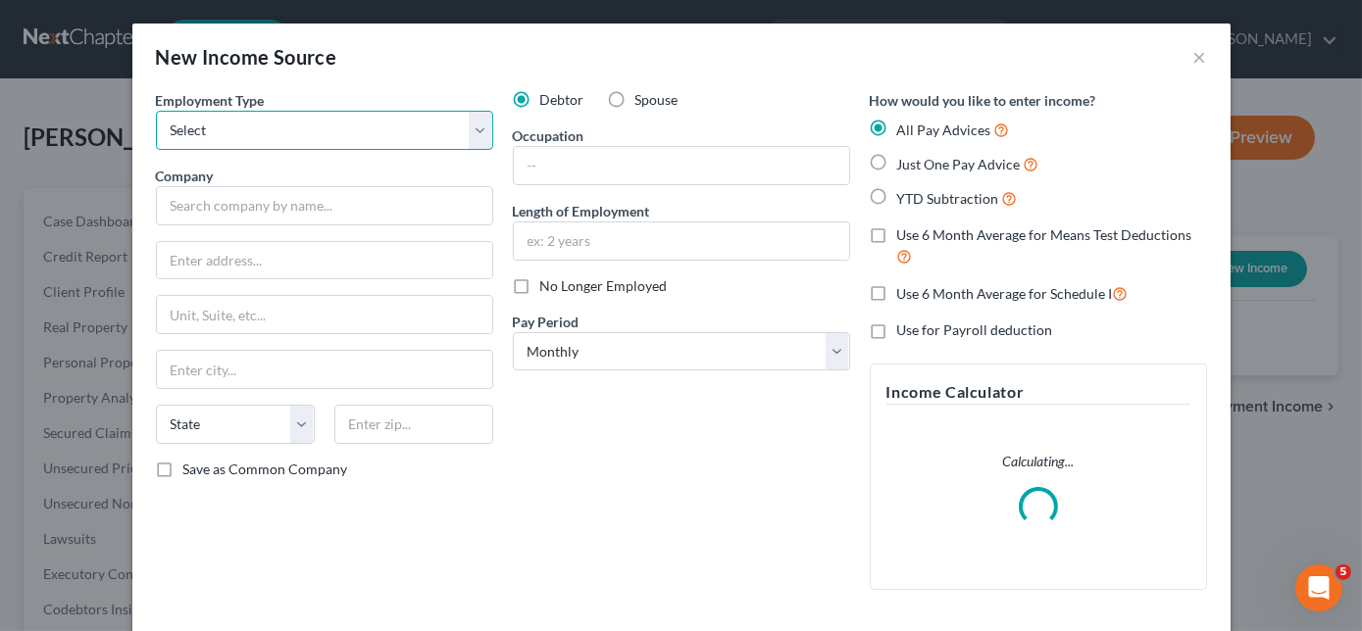
click at [351, 142] on select "Select Full or [DEMOGRAPHIC_DATA] Employment Self Employment" at bounding box center [324, 130] width 337 height 39
select select "0"
click at [156, 111] on select "Select Full or [DEMOGRAPHIC_DATA] Employment Self Employment" at bounding box center [324, 130] width 337 height 39
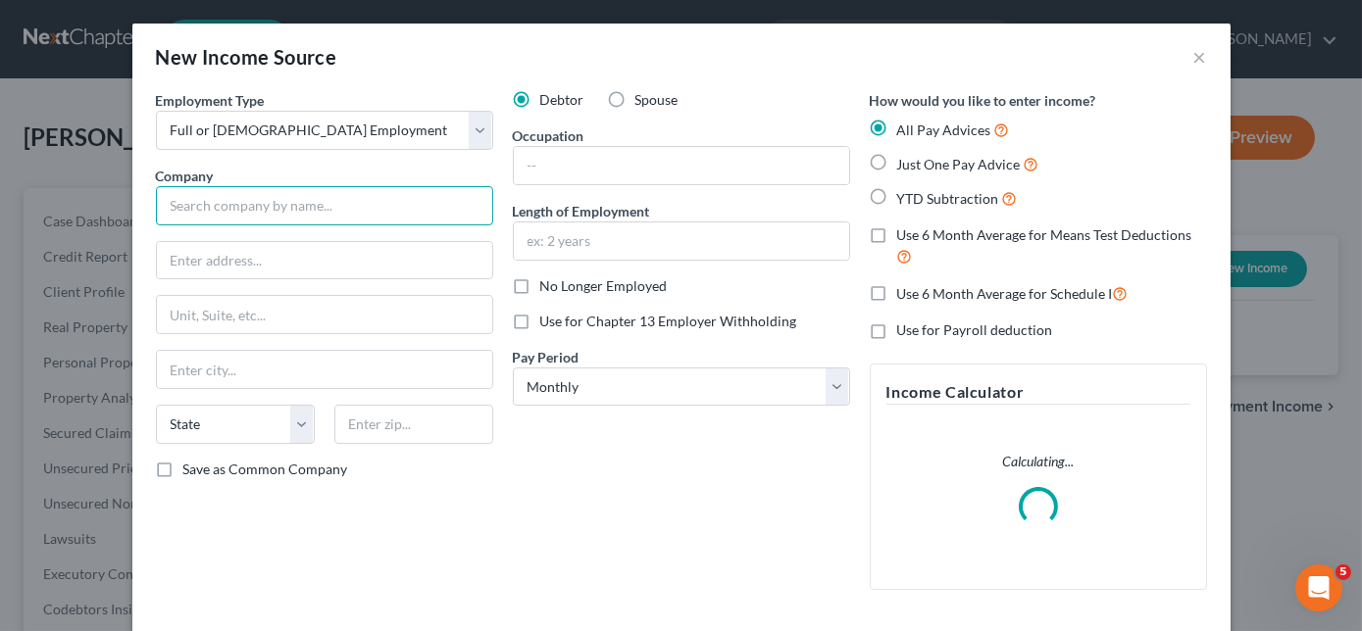
click at [345, 208] on input "text" at bounding box center [324, 205] width 337 height 39
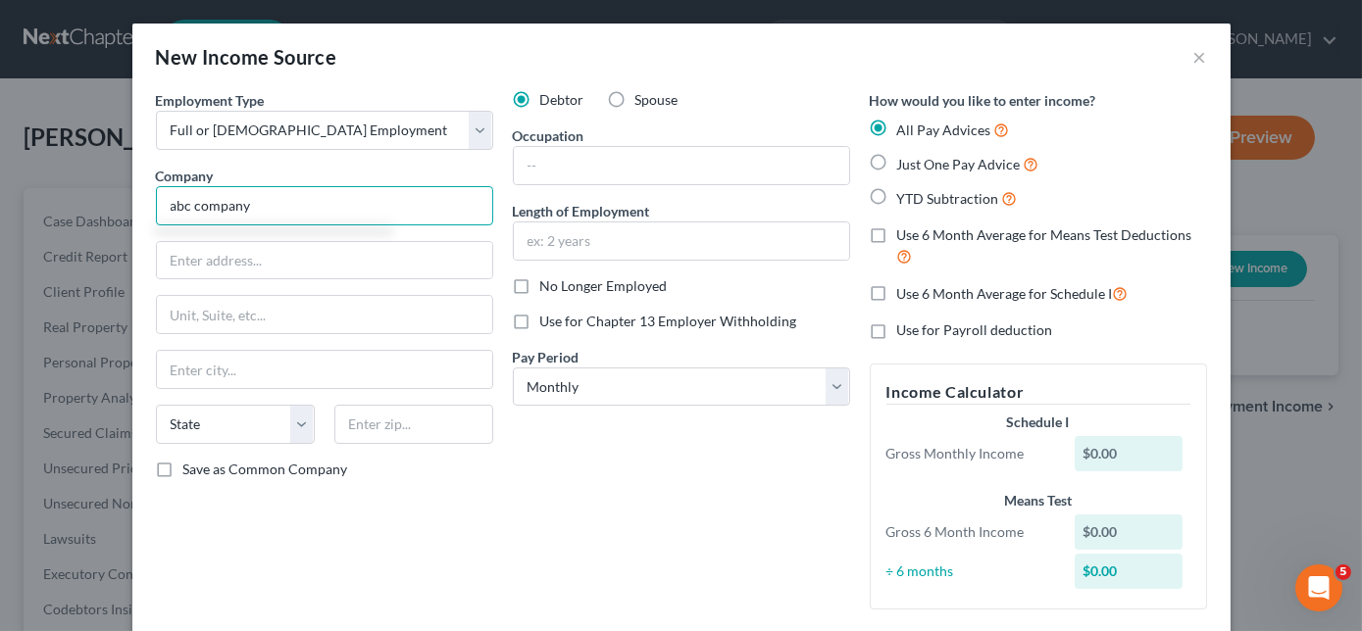
type input "abc company"
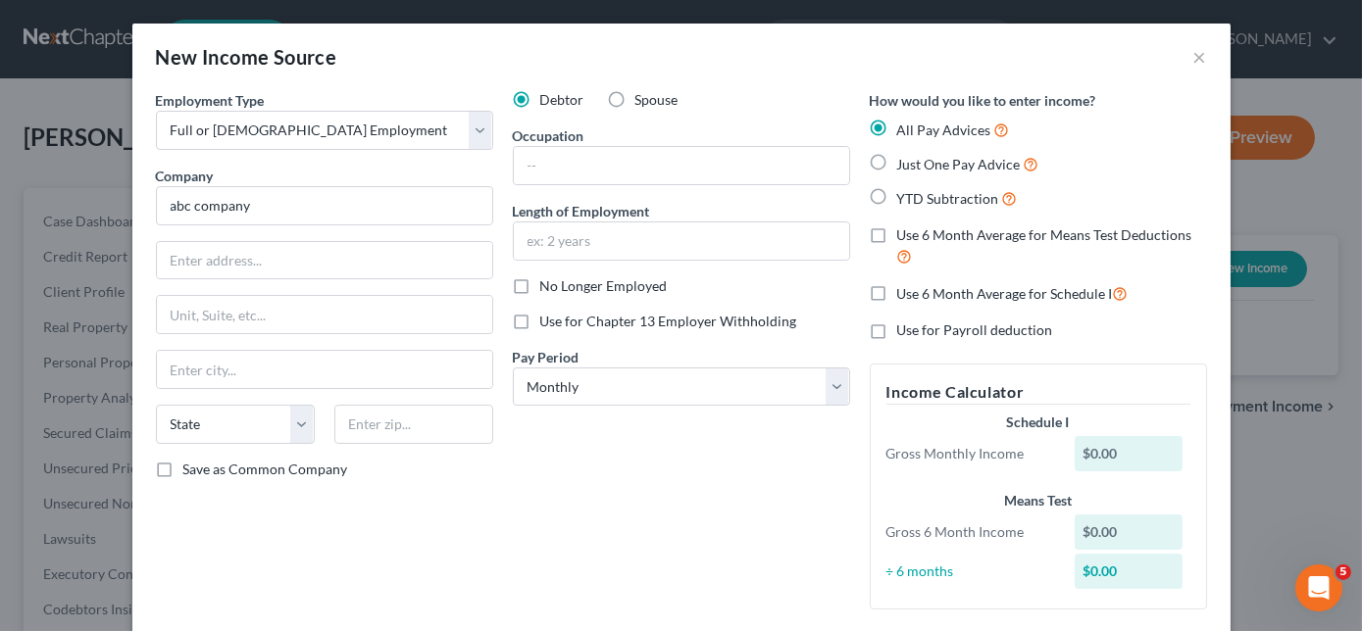
click at [897, 165] on label "Just One Pay Advice" at bounding box center [968, 164] width 142 height 23
click at [905, 165] on input "Just One Pay Advice" at bounding box center [911, 159] width 13 height 13
radio input "true"
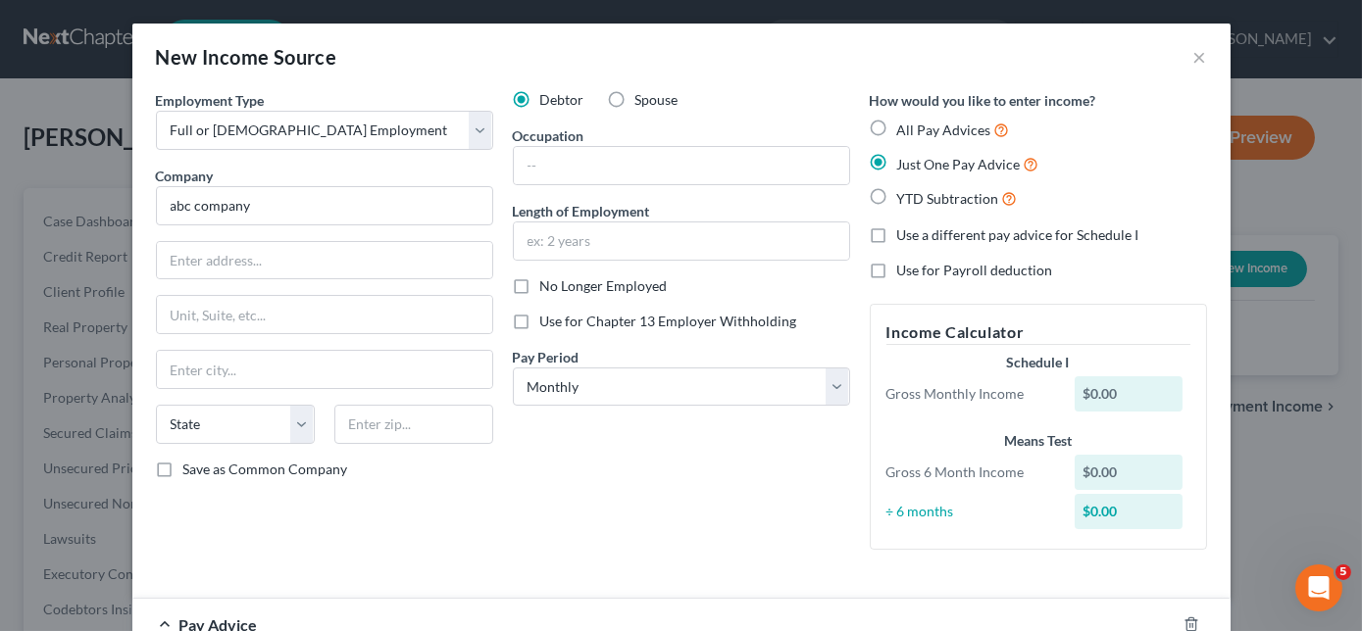
click at [897, 165] on label "Just One Pay Advice" at bounding box center [968, 164] width 142 height 23
click at [905, 165] on input "Just One Pay Advice" at bounding box center [911, 159] width 13 height 13
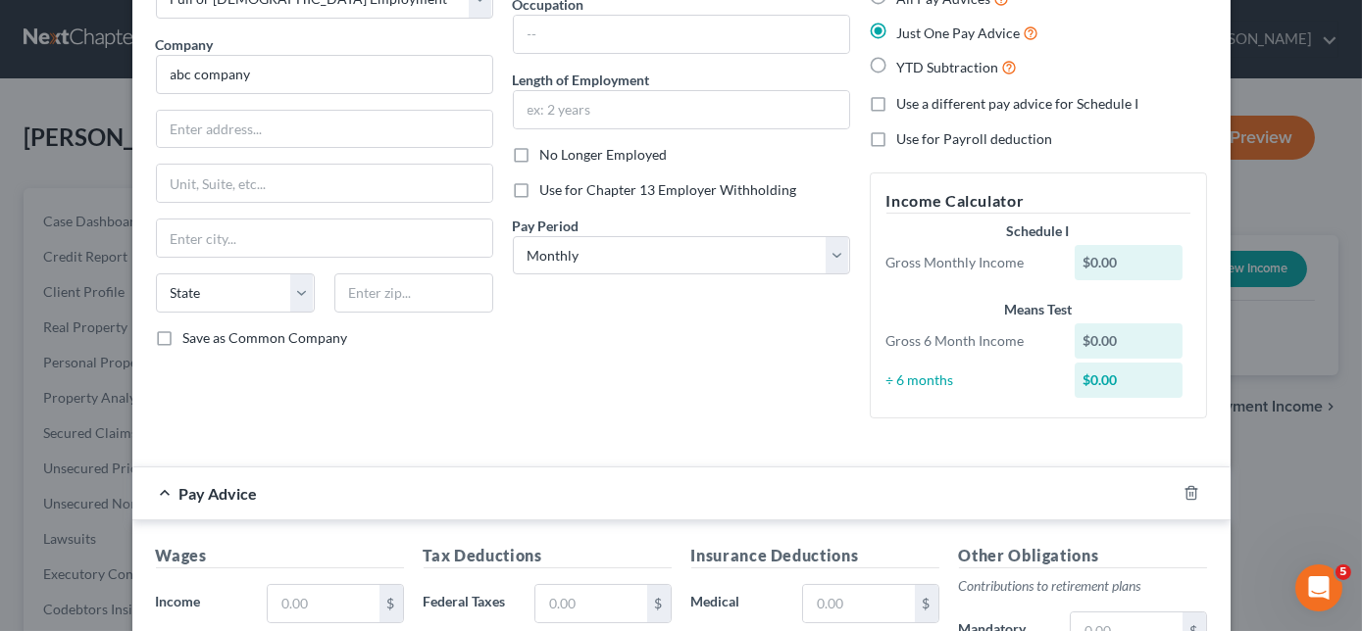
scroll to position [445, 0]
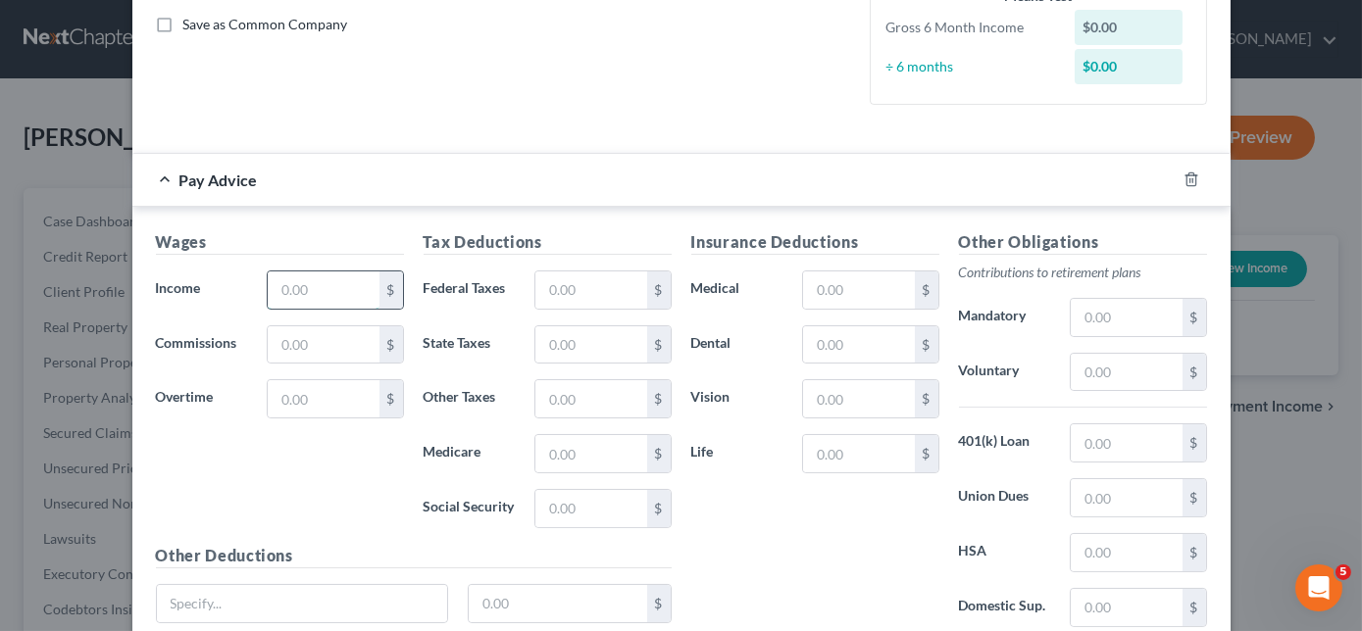
drag, startPoint x: 292, startPoint y: 278, endPoint x: 302, endPoint y: 277, distance: 10.0
click at [292, 278] on input "text" at bounding box center [323, 290] width 111 height 37
type input "3,500.00"
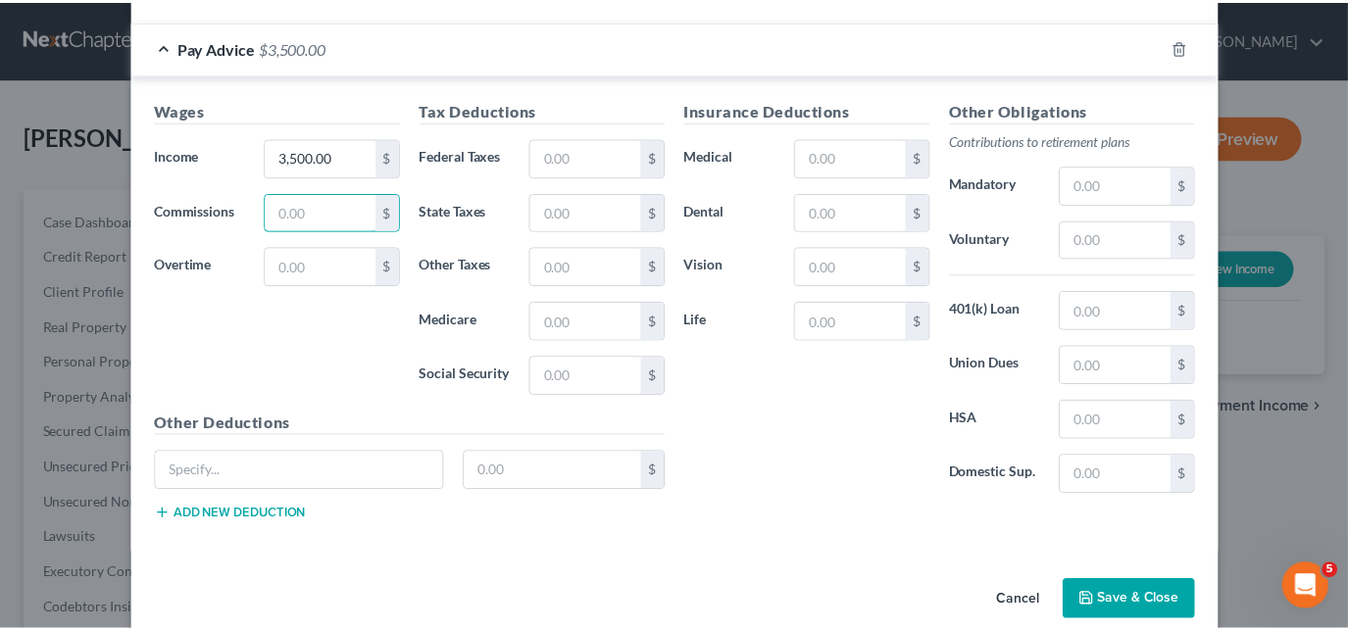
scroll to position [602, 0]
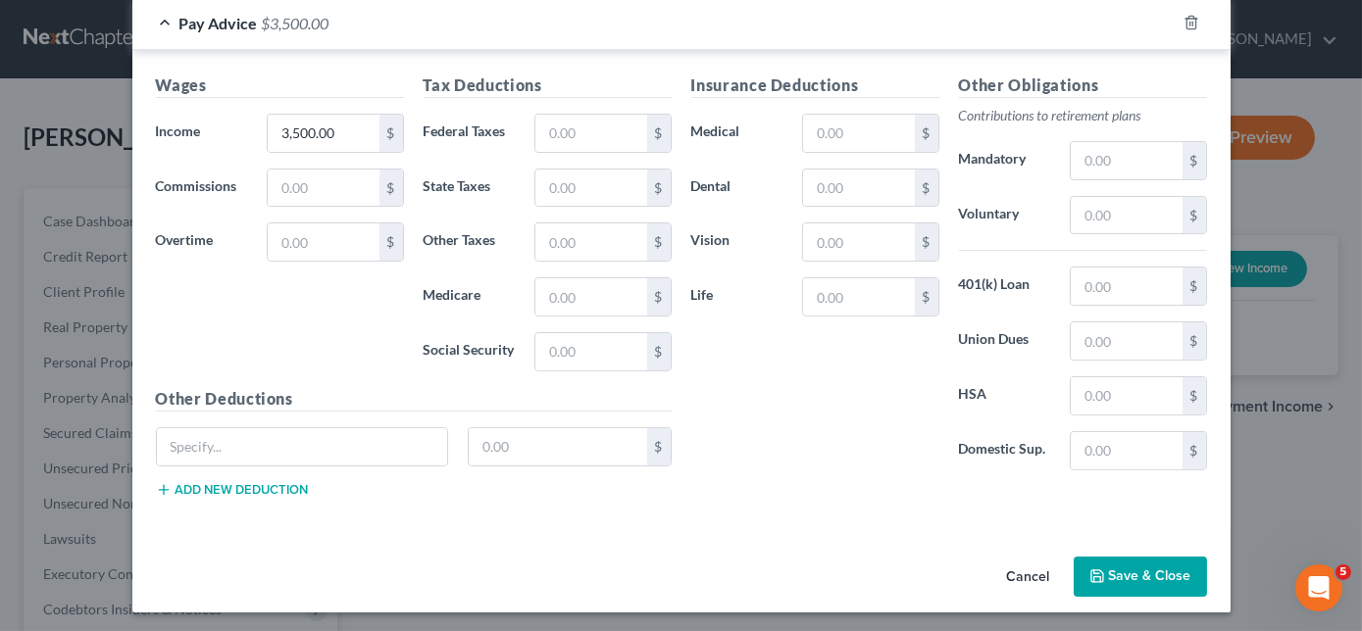
click at [1116, 565] on button "Save & Close" at bounding box center [1140, 577] width 133 height 41
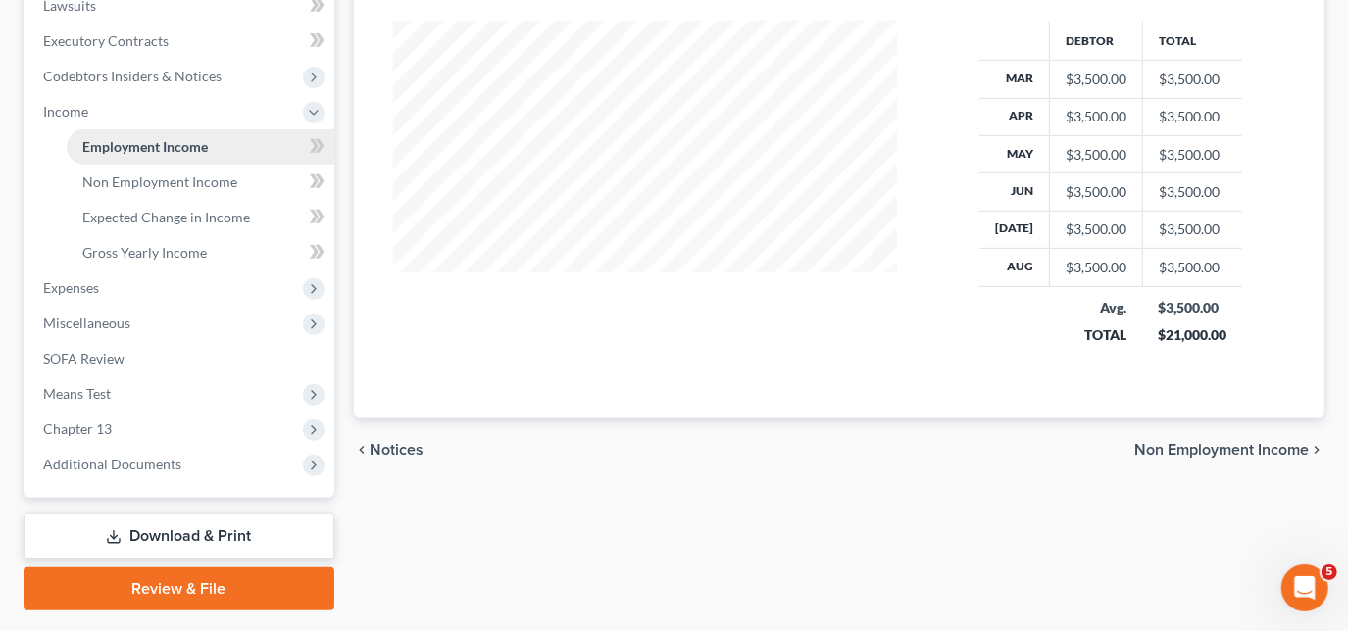
scroll to position [534, 0]
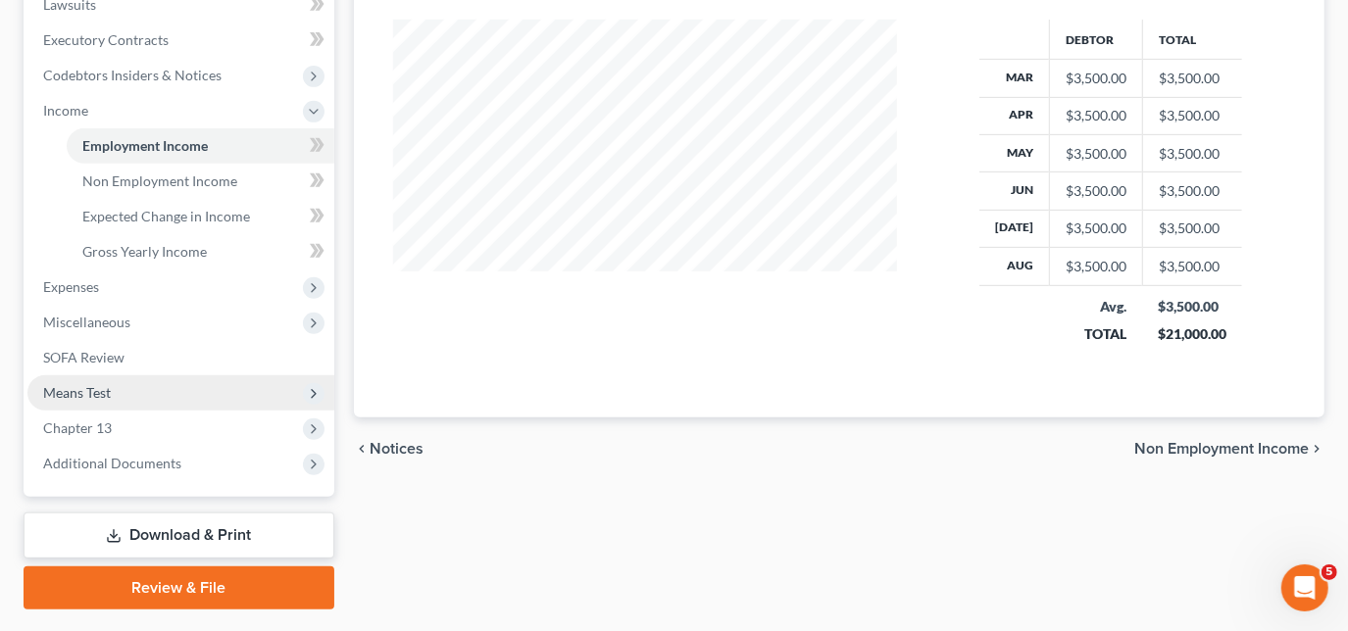
click at [102, 392] on span "Means Test" at bounding box center [77, 392] width 68 height 17
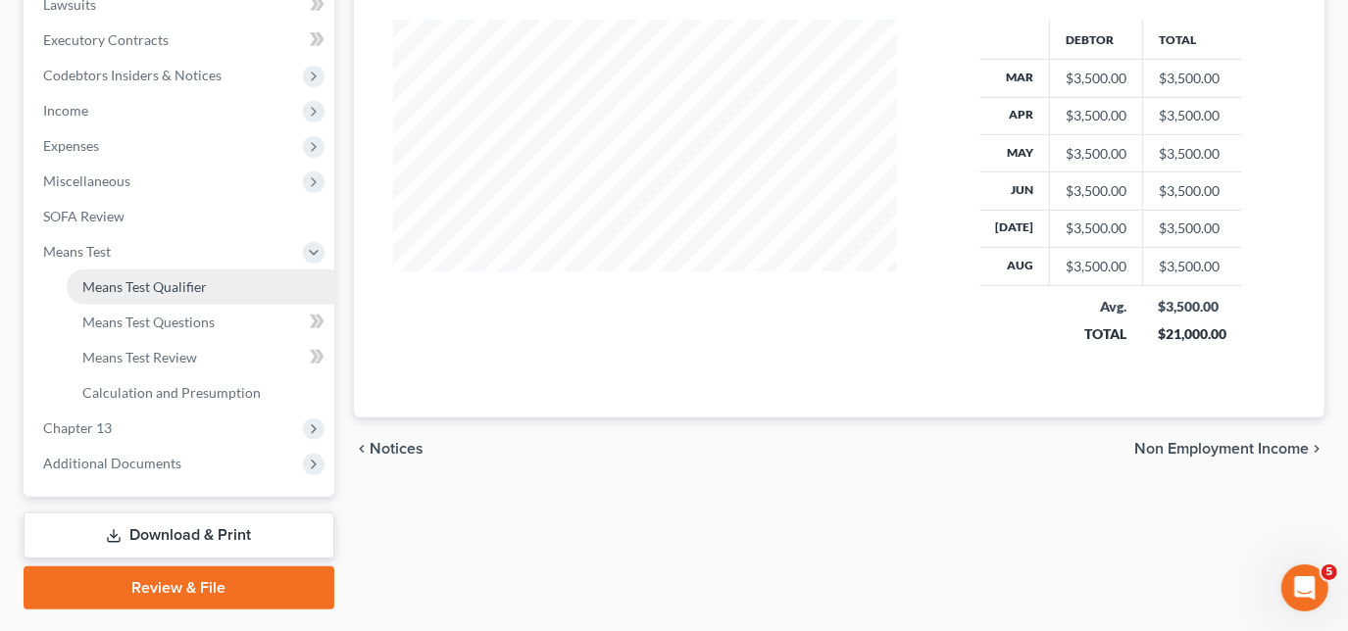
click at [169, 289] on span "Means Test Qualifier" at bounding box center [144, 286] width 125 height 17
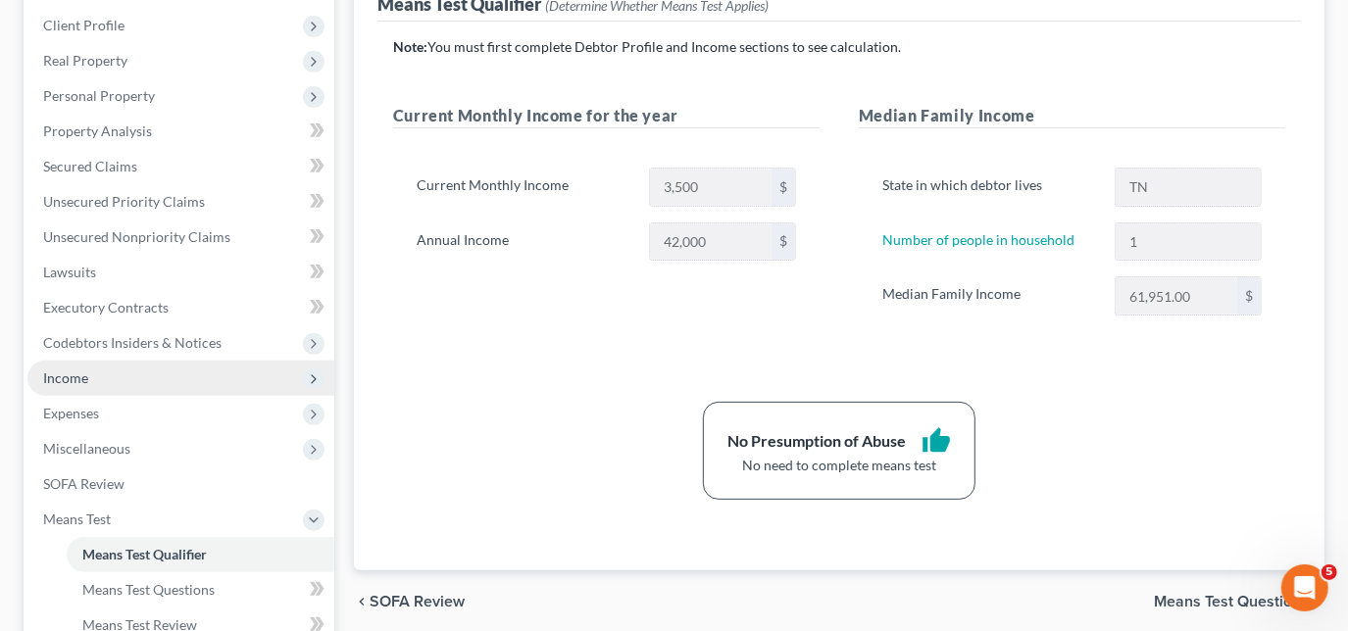
scroll to position [177, 0]
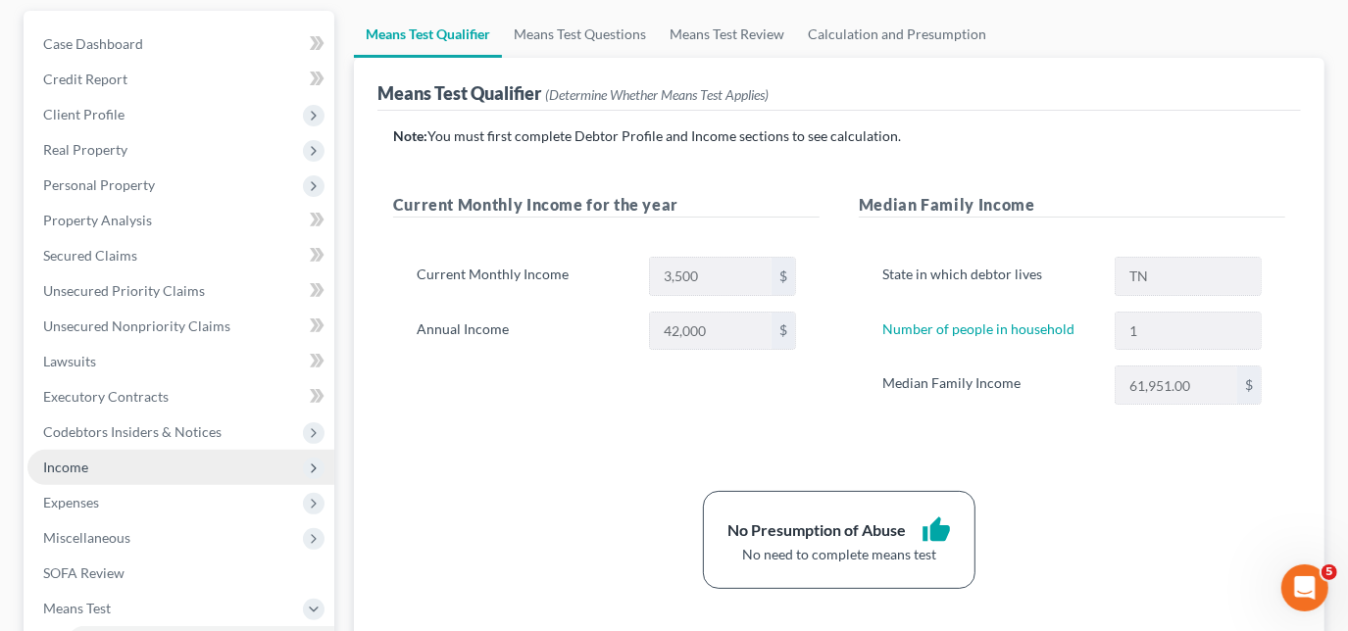
click at [110, 467] on span "Income" at bounding box center [180, 467] width 307 height 35
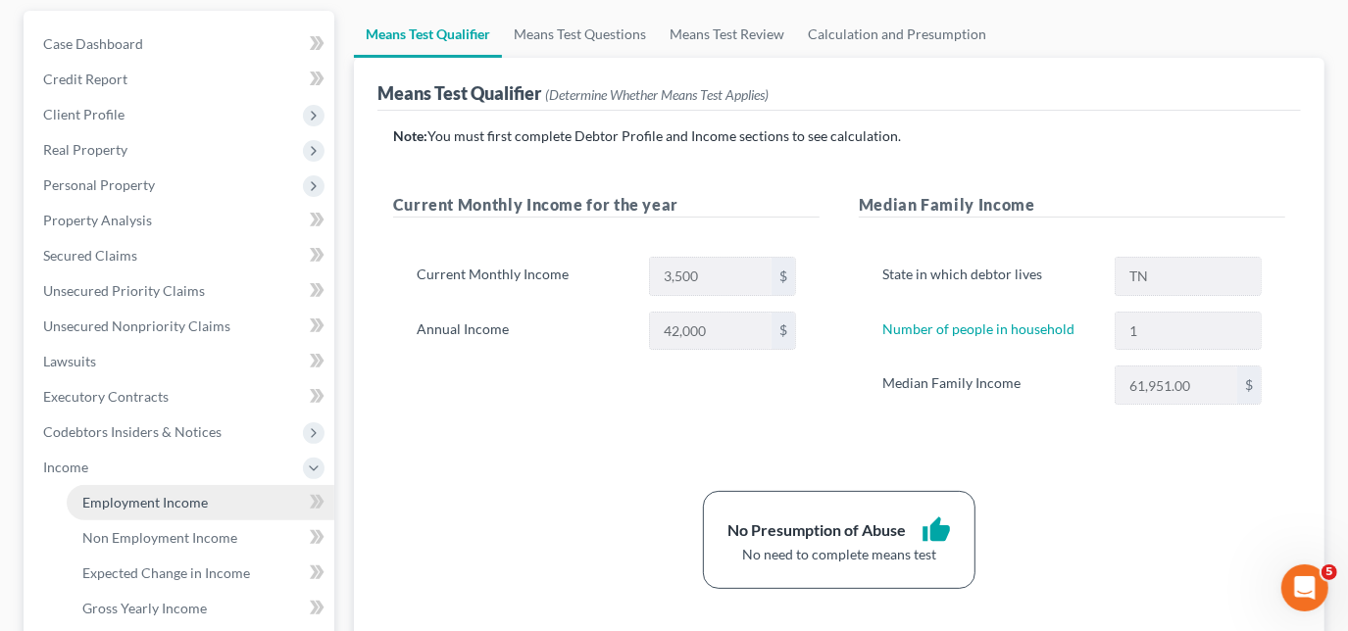
click at [157, 512] on link "Employment Income" at bounding box center [201, 502] width 268 height 35
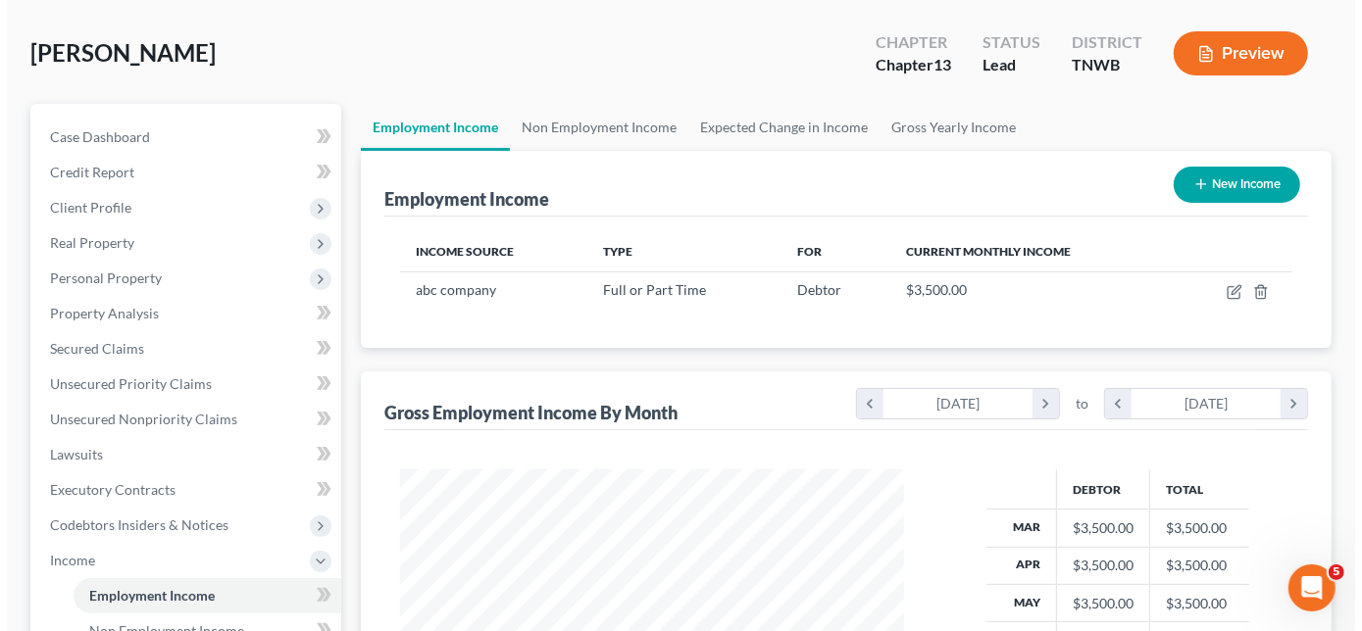
scroll to position [88, 0]
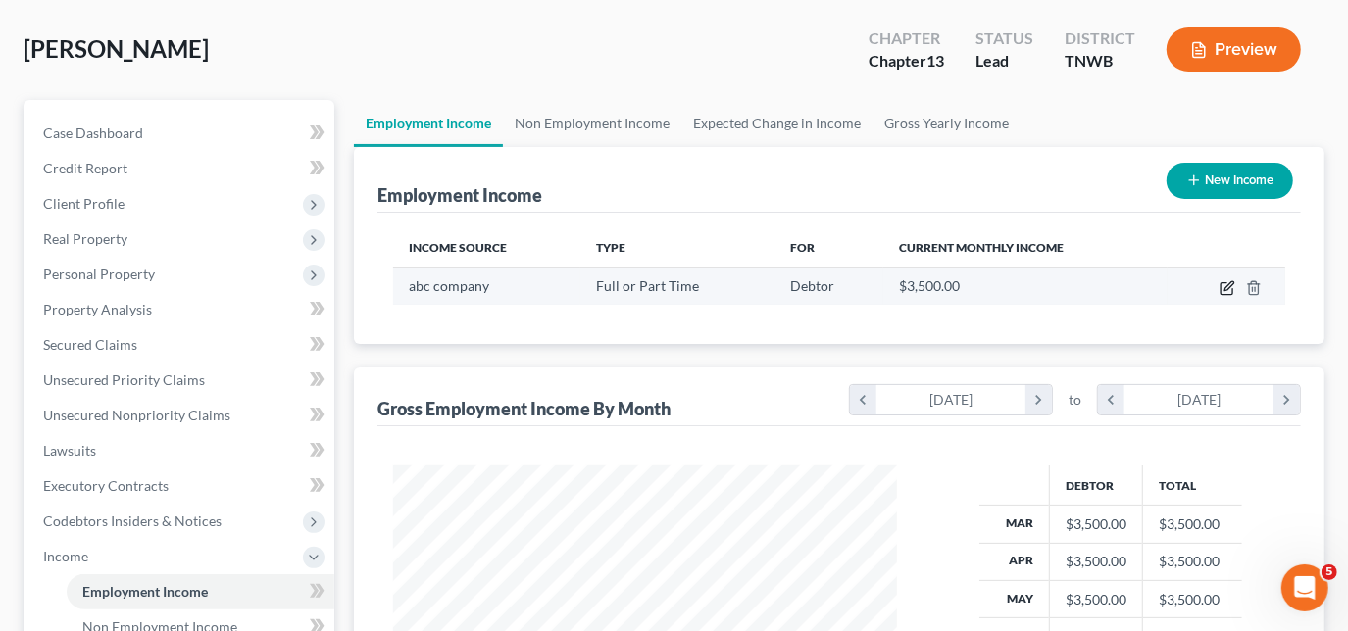
click at [1232, 280] on icon "button" at bounding box center [1228, 288] width 16 height 16
select select "0"
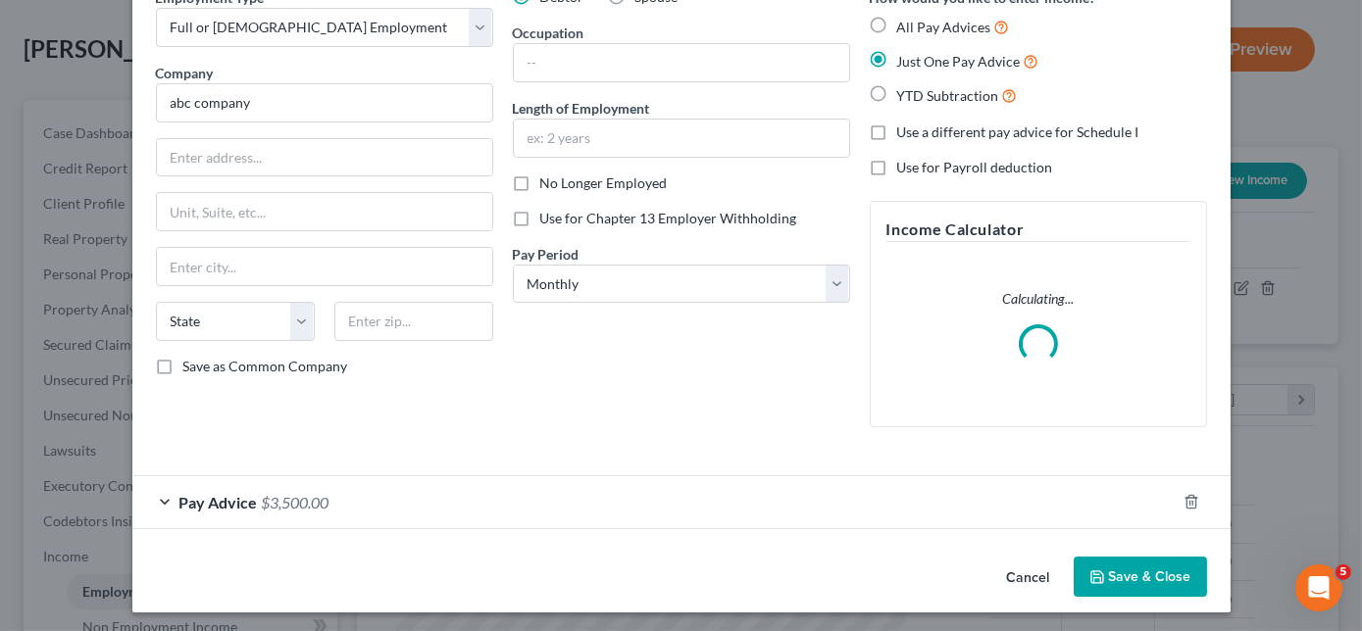
scroll to position [107, 0]
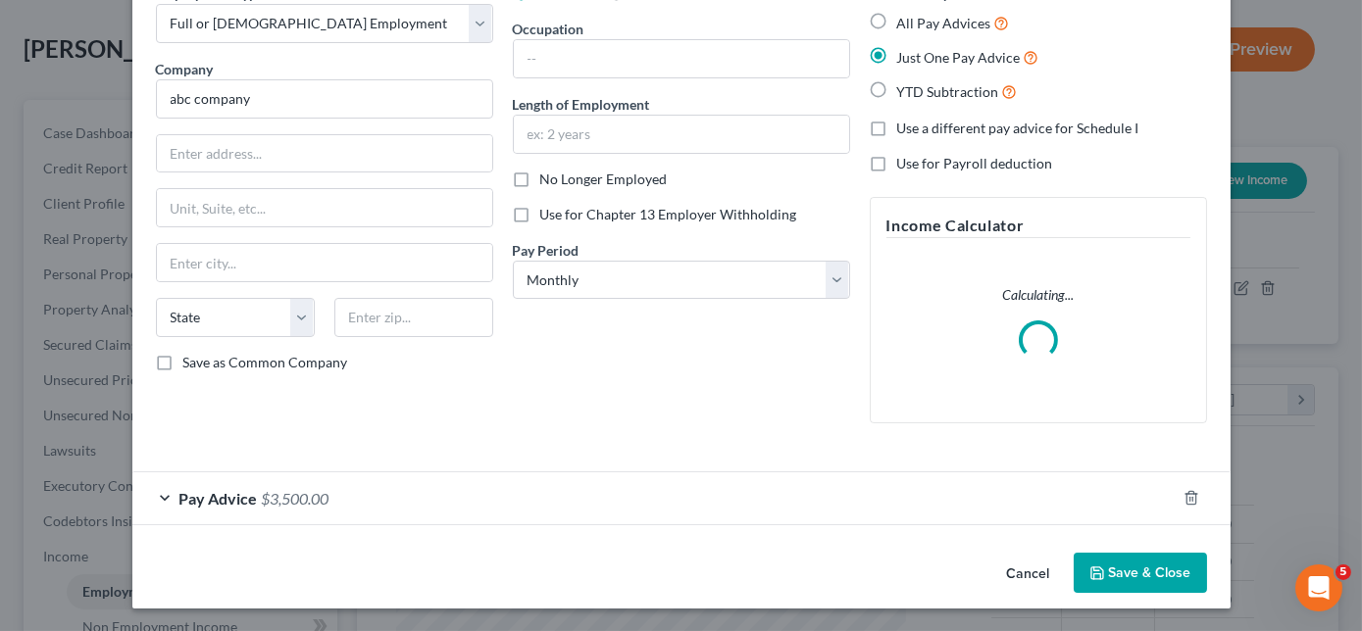
click at [159, 494] on div "Pay Advice $3,500.00" at bounding box center [653, 499] width 1043 height 52
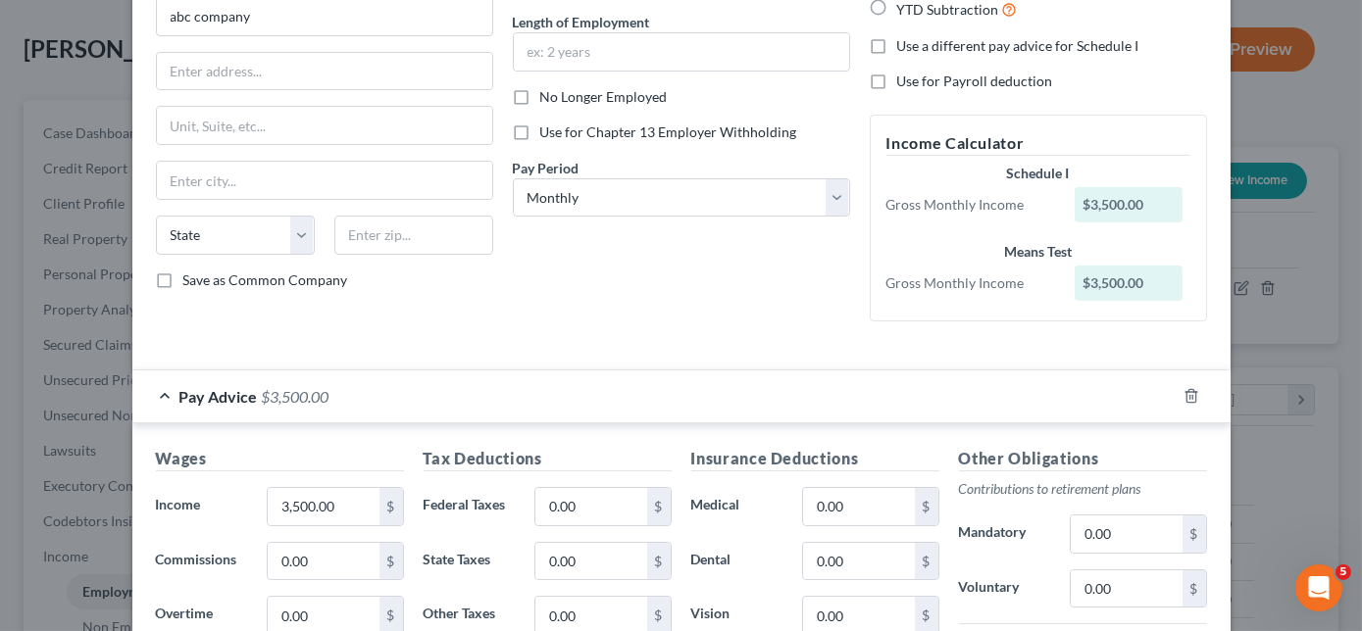
scroll to position [285, 0]
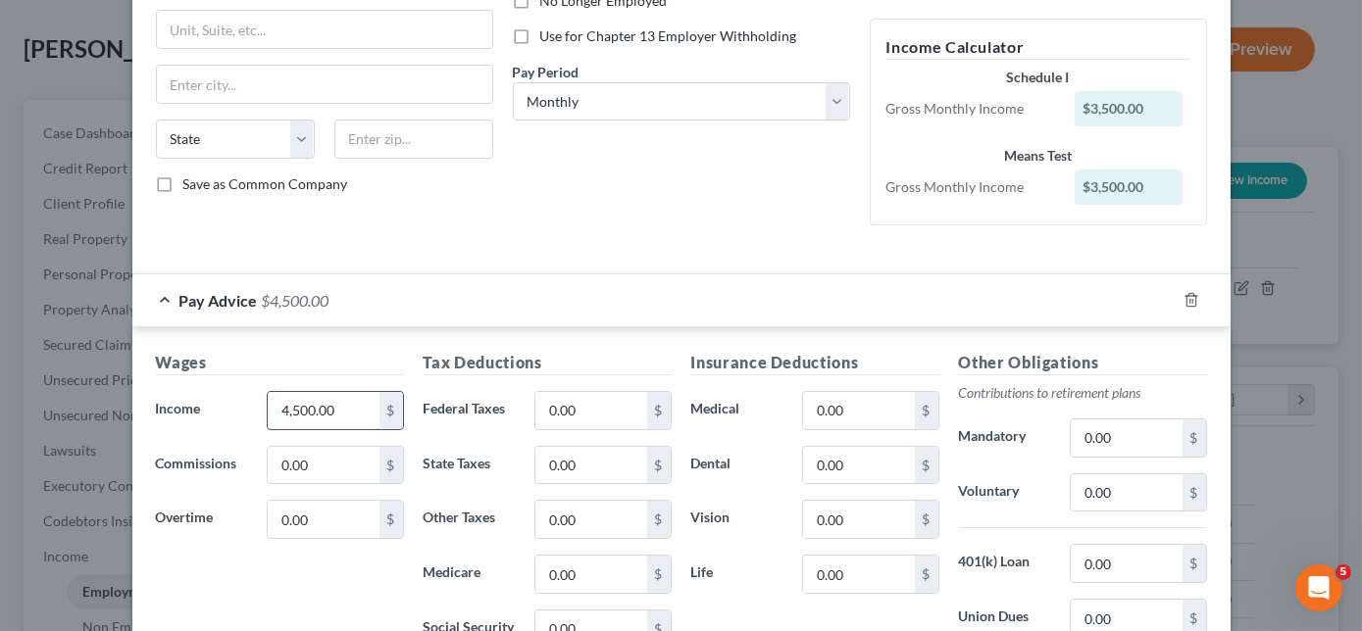
type input "4,500.00"
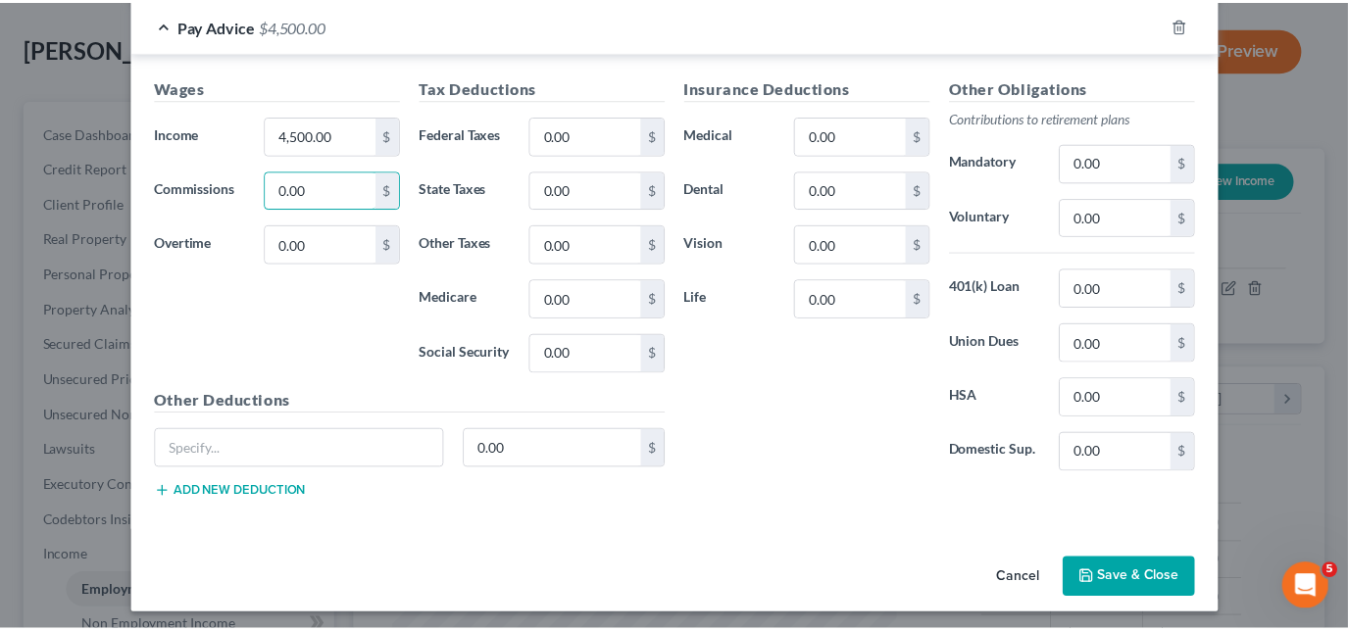
scroll to position [563, 0]
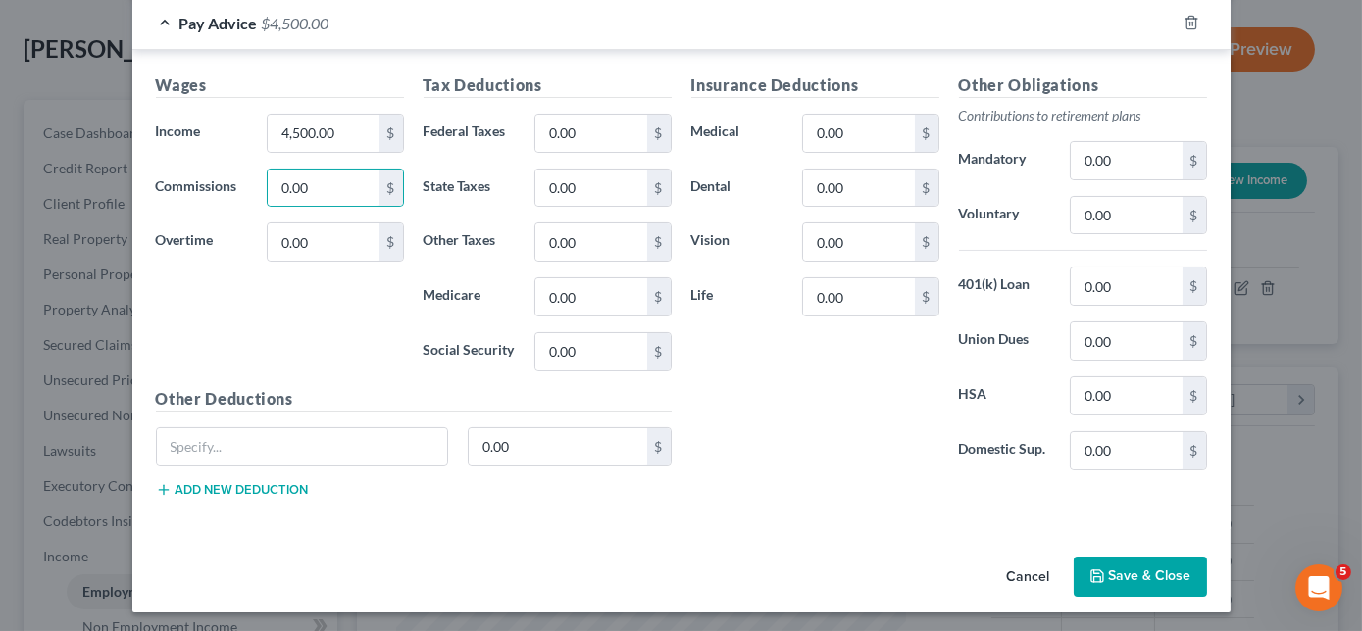
click at [1137, 571] on button "Save & Close" at bounding box center [1140, 577] width 133 height 41
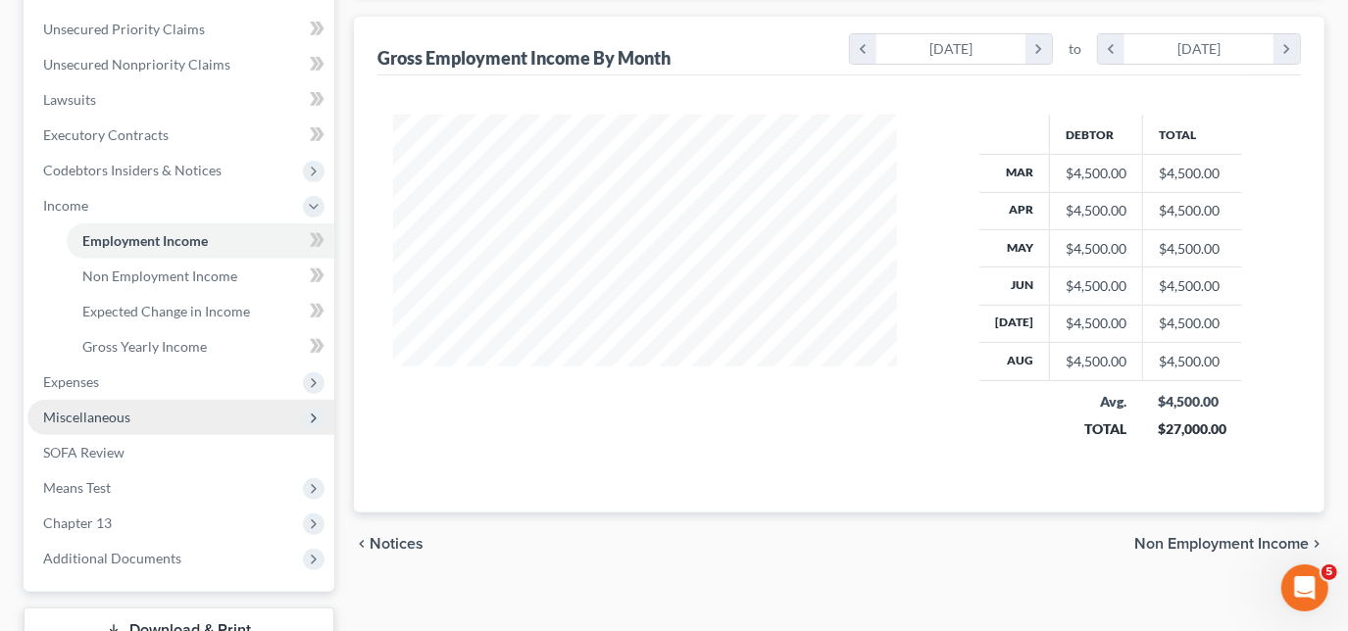
scroll to position [445, 0]
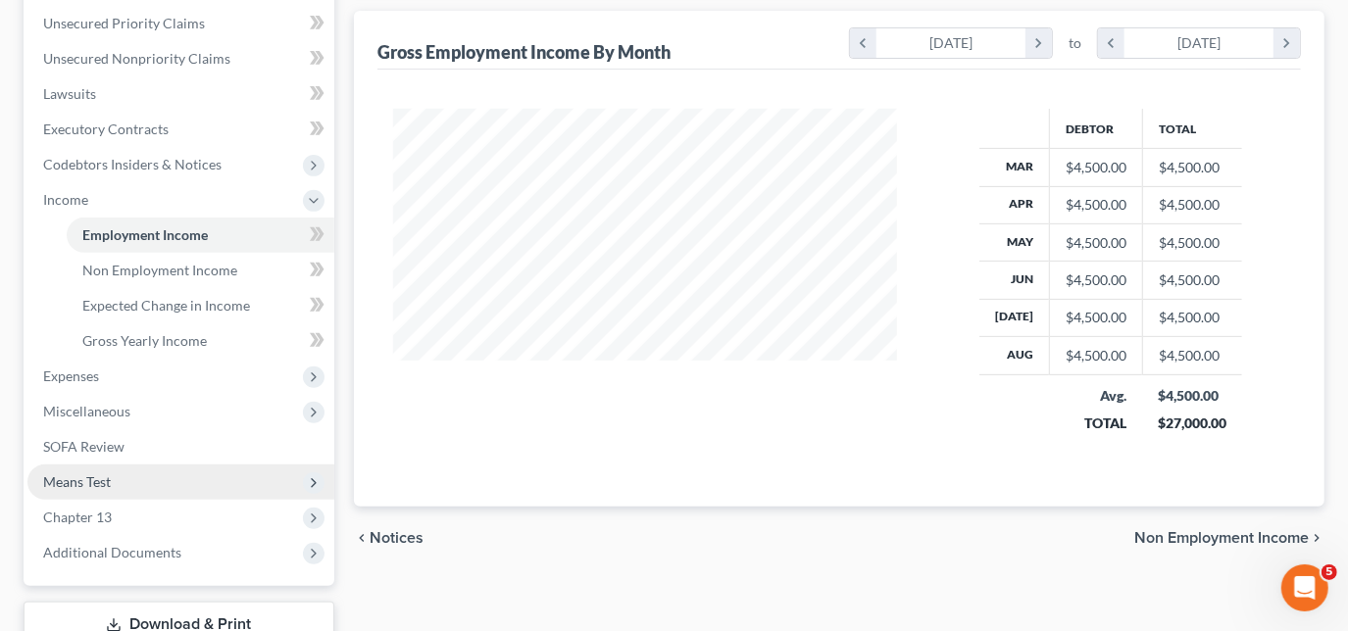
click at [103, 484] on span "Means Test" at bounding box center [77, 482] width 68 height 17
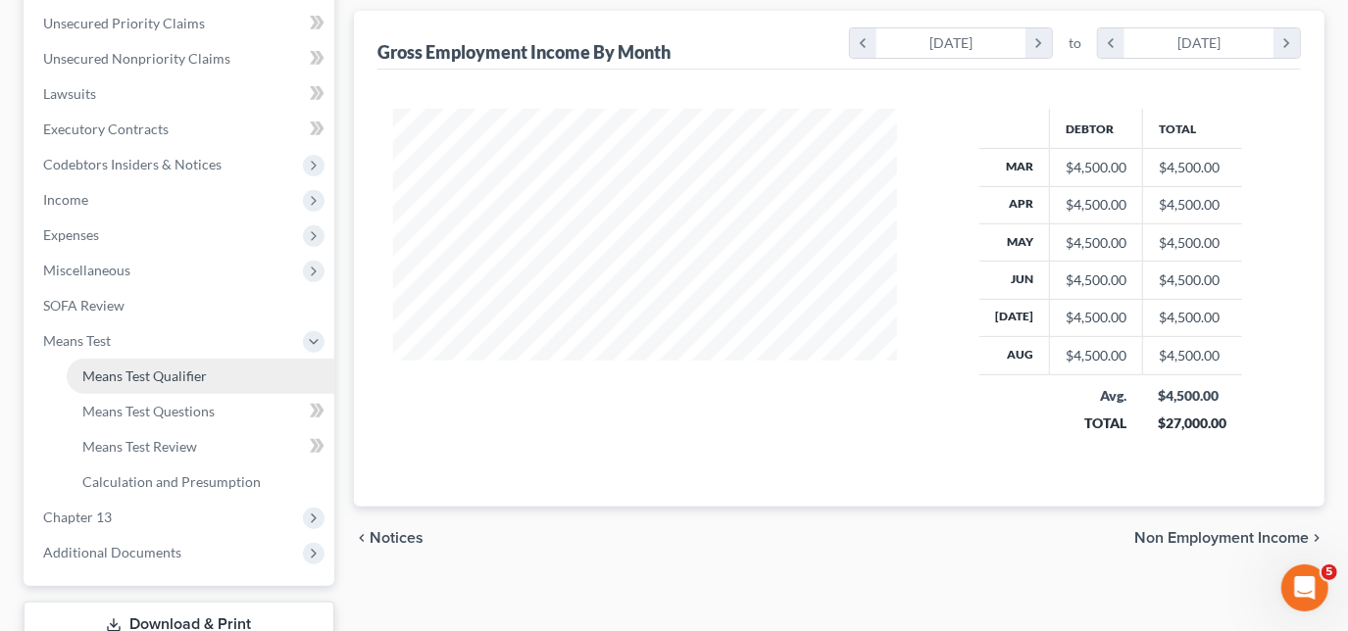
click at [185, 380] on span "Means Test Qualifier" at bounding box center [144, 376] width 125 height 17
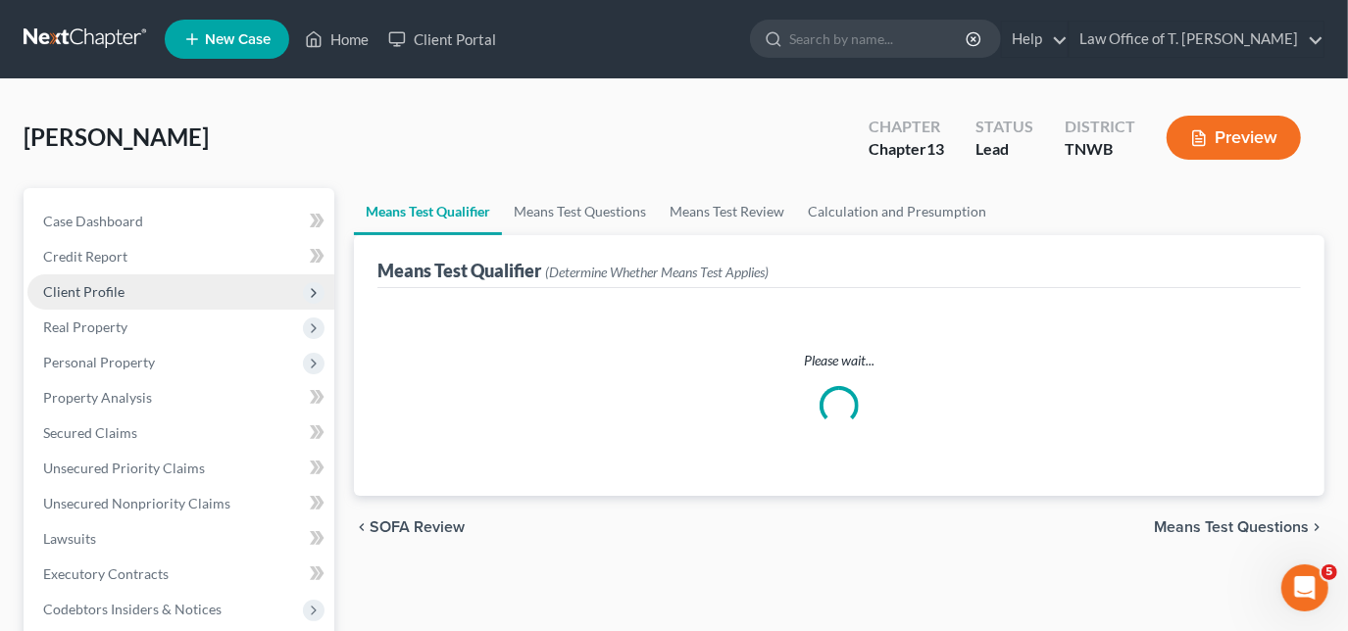
click at [108, 296] on span "Client Profile" at bounding box center [83, 291] width 81 height 17
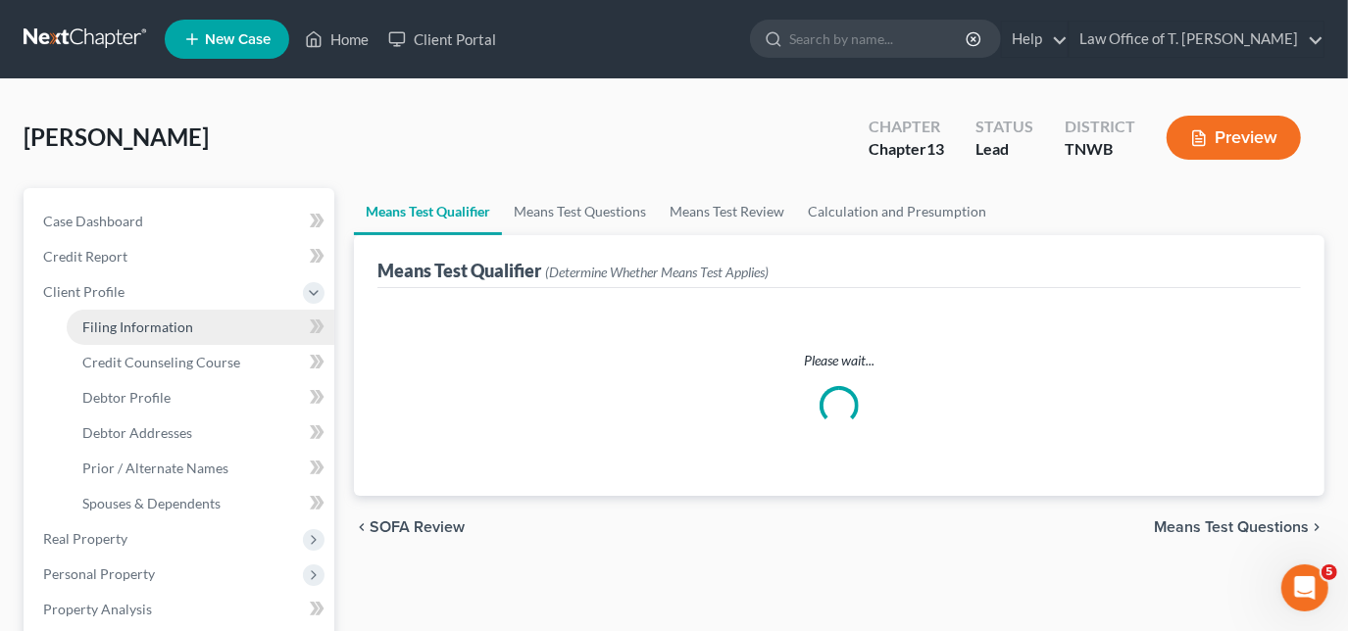
click at [123, 331] on span "Filing Information" at bounding box center [137, 327] width 111 height 17
select select "1"
select select "0"
select select "3"
select select "76"
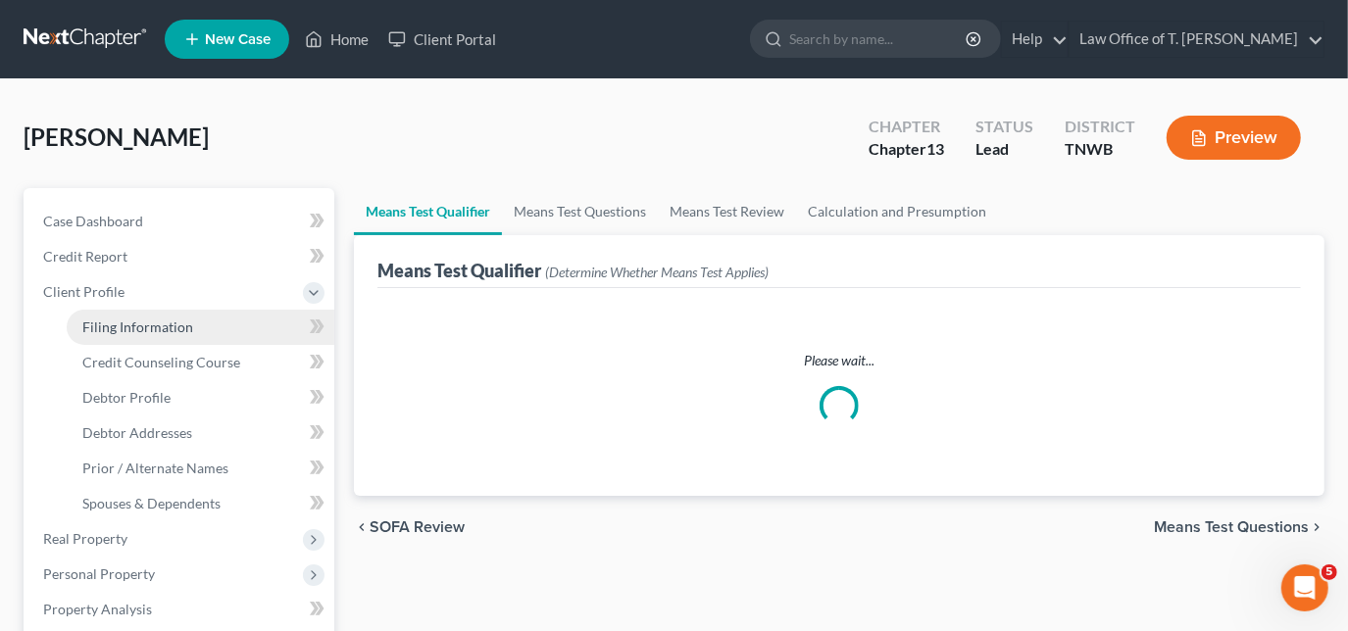
select select "0"
select select "44"
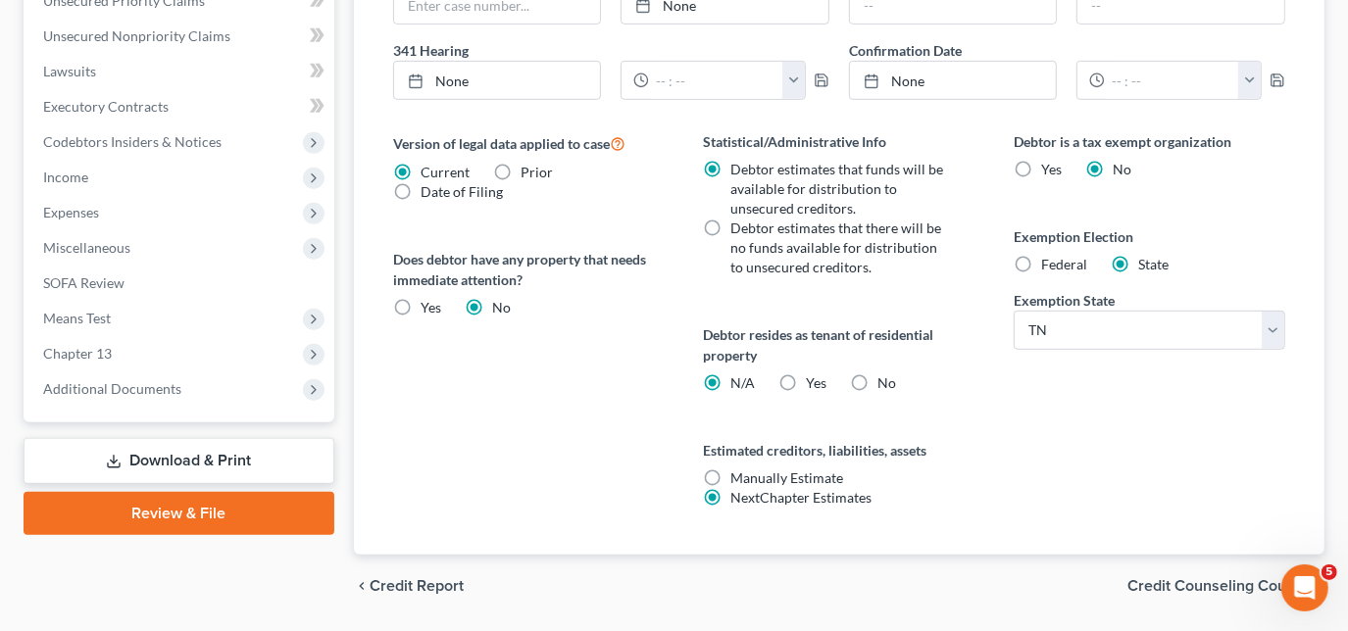
scroll to position [713, 0]
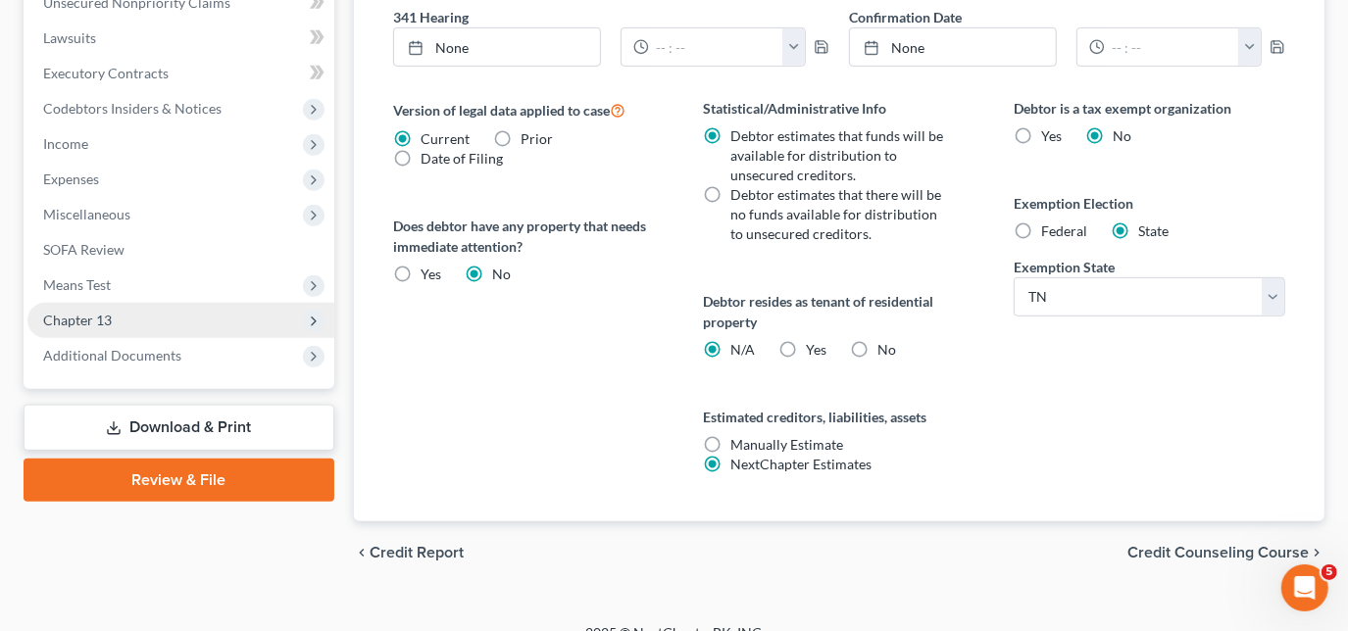
click at [86, 319] on span "Chapter 13" at bounding box center [77, 320] width 69 height 17
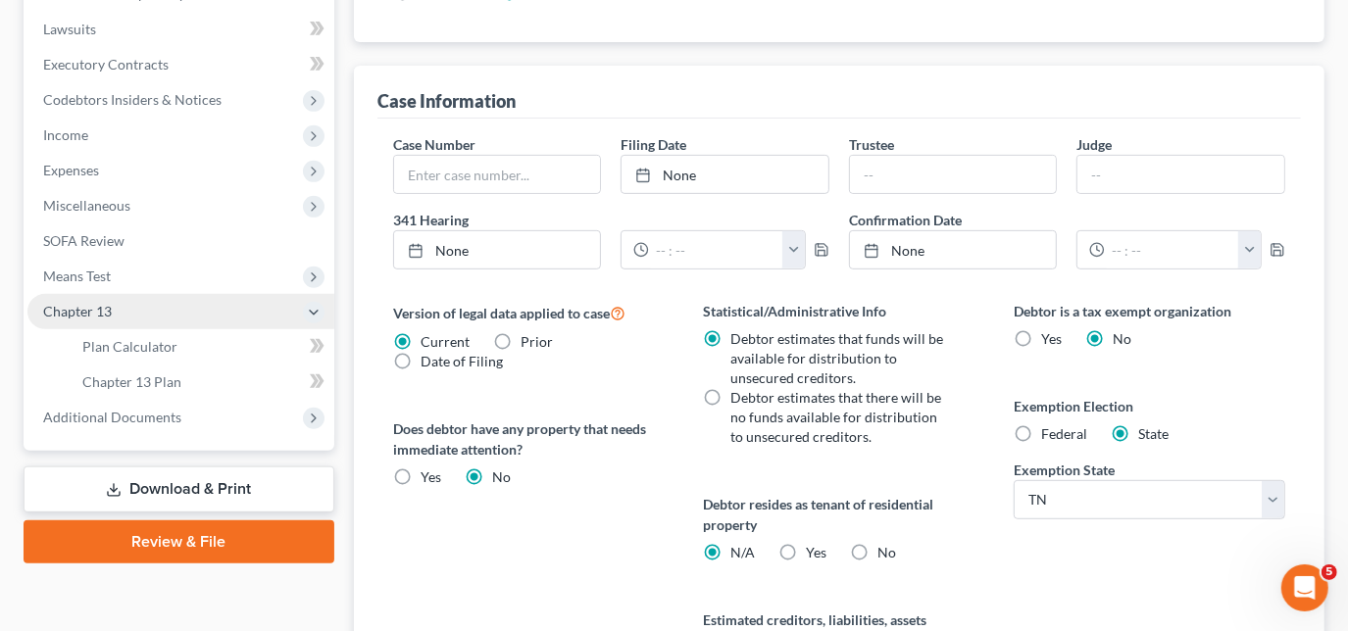
scroll to position [501, 0]
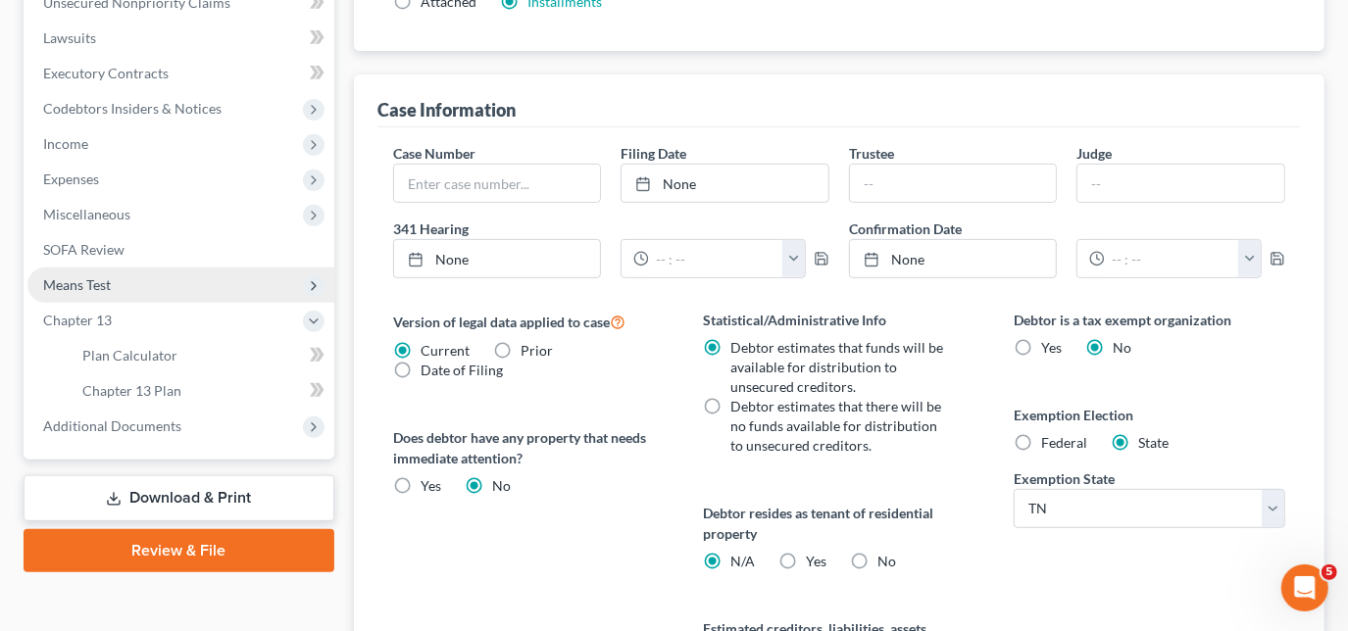
click at [107, 284] on span "Means Test" at bounding box center [77, 285] width 68 height 17
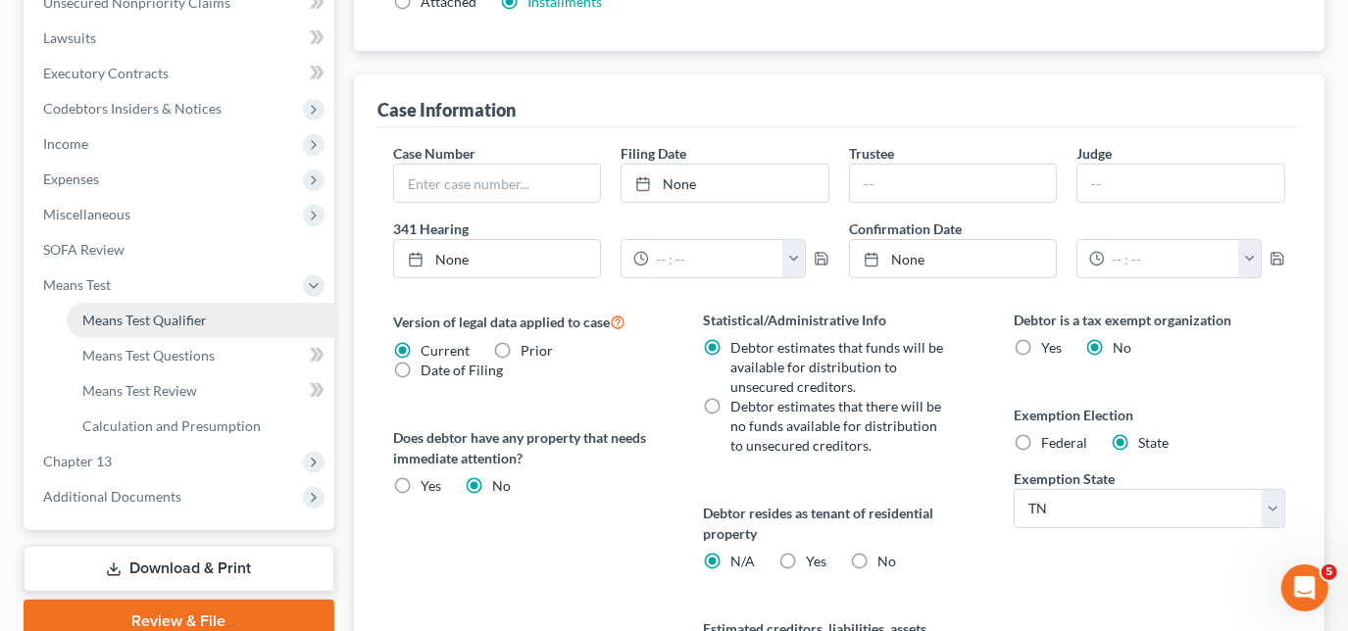
click at [149, 321] on span "Means Test Qualifier" at bounding box center [144, 320] width 125 height 17
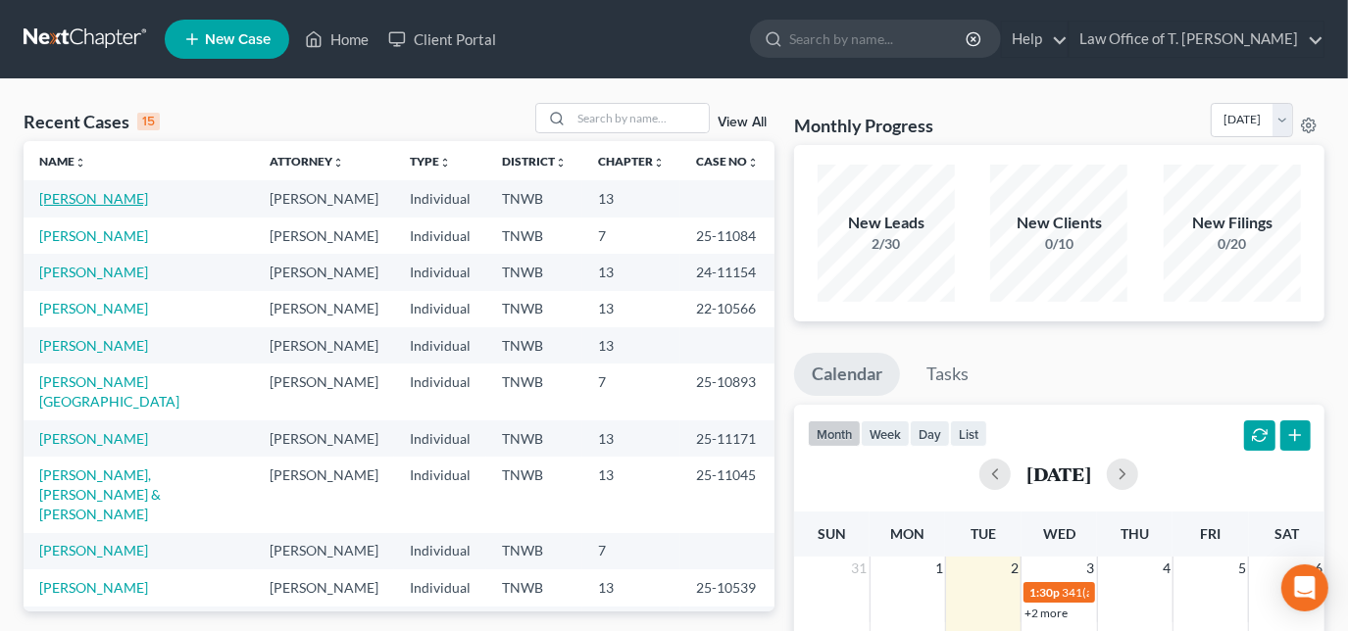
click at [98, 201] on link "[PERSON_NAME]" at bounding box center [93, 198] width 109 height 17
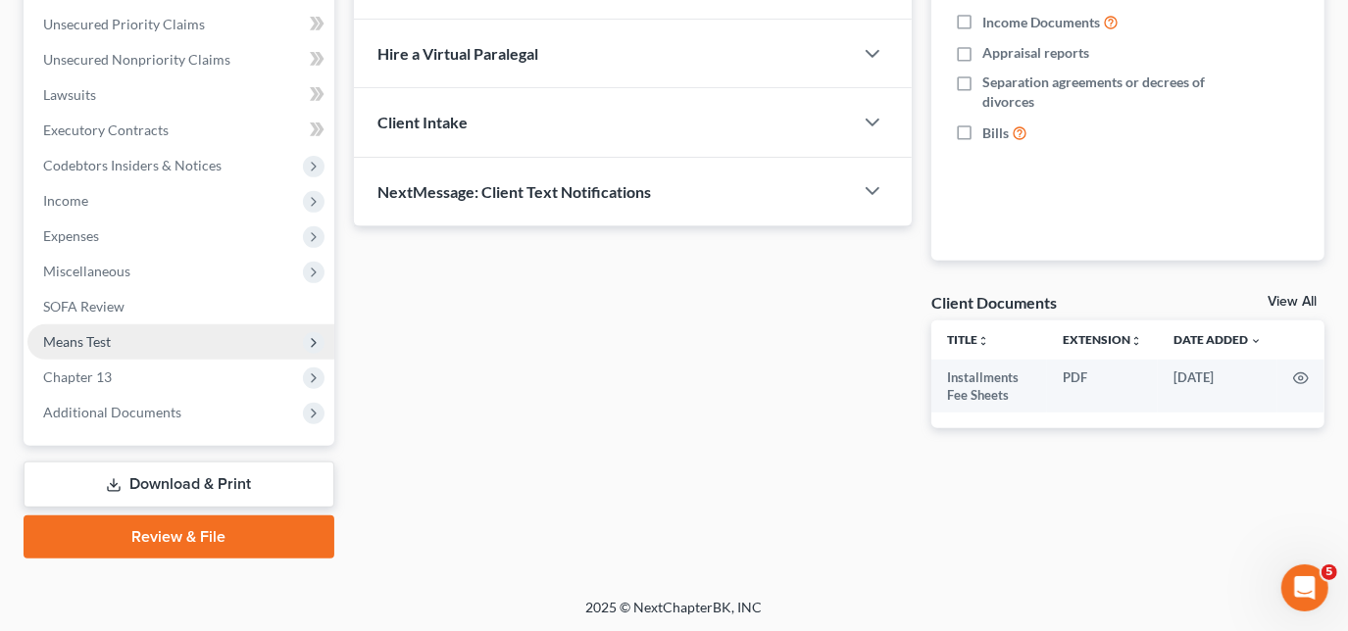
click at [118, 337] on span "Means Test" at bounding box center [180, 342] width 307 height 35
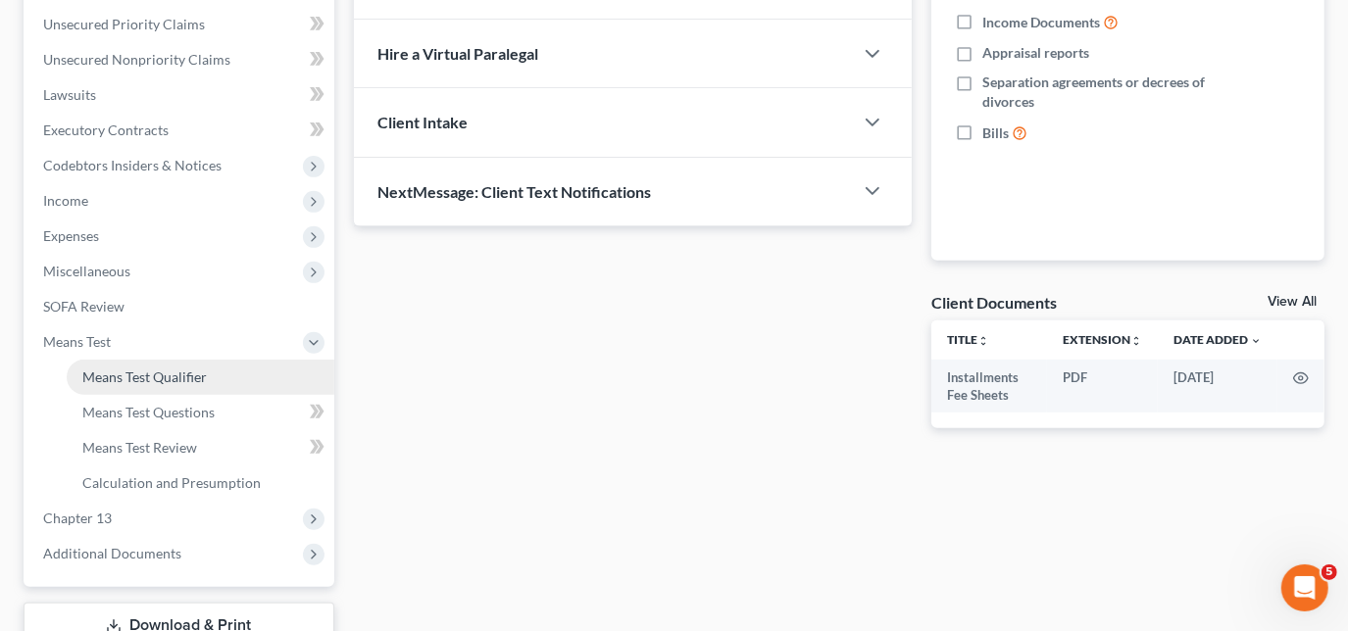
click at [130, 371] on span "Means Test Qualifier" at bounding box center [144, 377] width 125 height 17
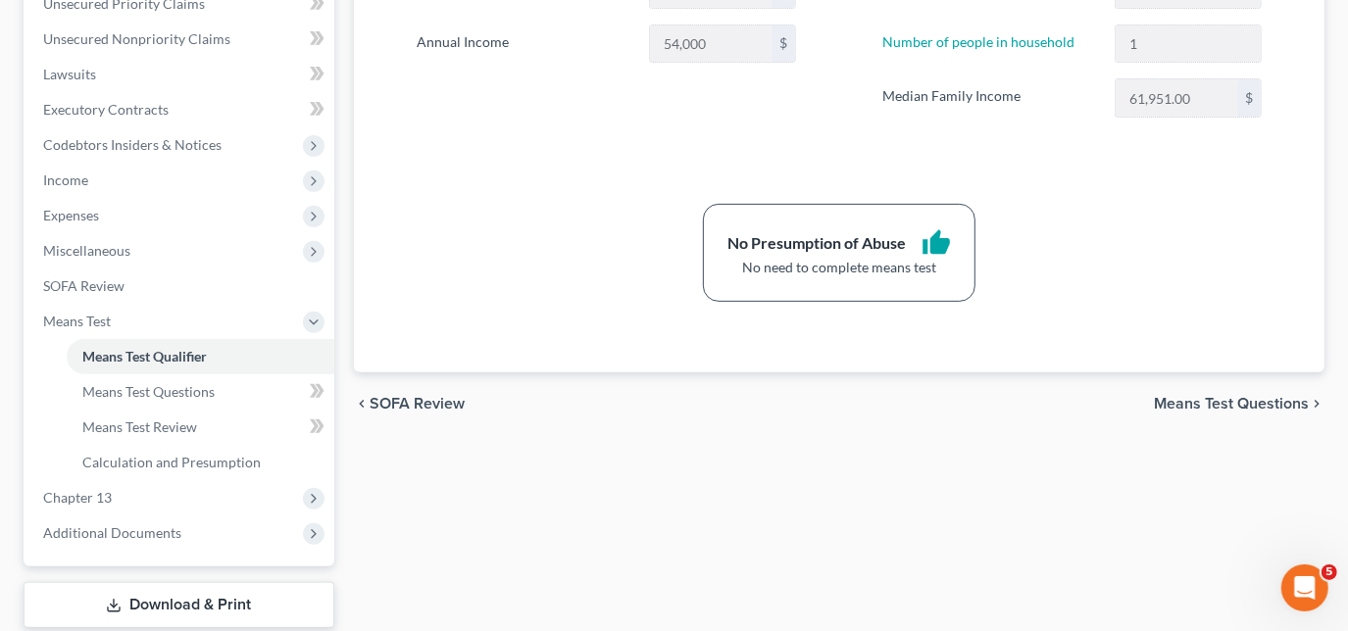
scroll to position [496, 0]
